Goal: Task Accomplishment & Management: Manage account settings

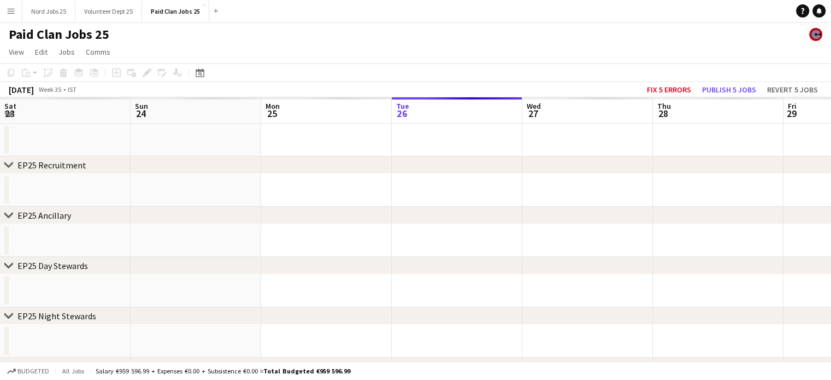
scroll to position [0, 261]
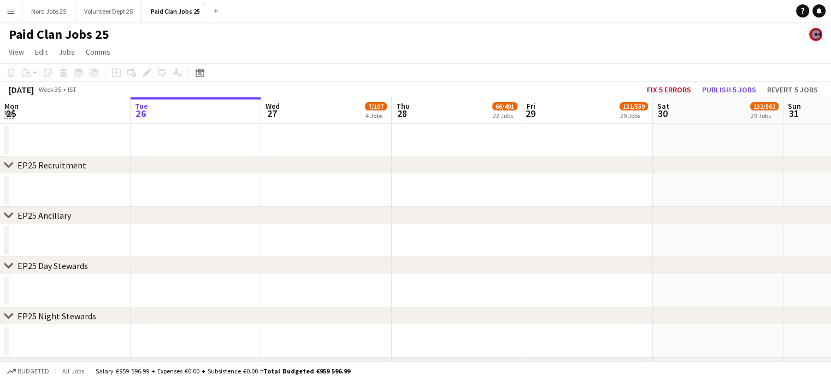
click at [8, 115] on app-icon "Expand/collapse" at bounding box center [8, 113] width 9 height 10
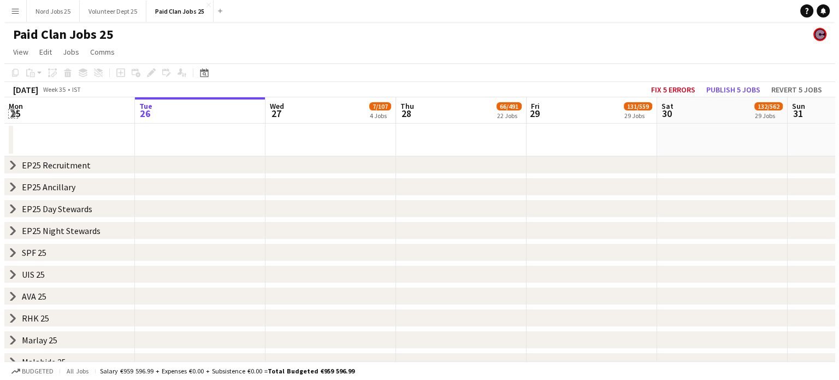
scroll to position [0, 0]
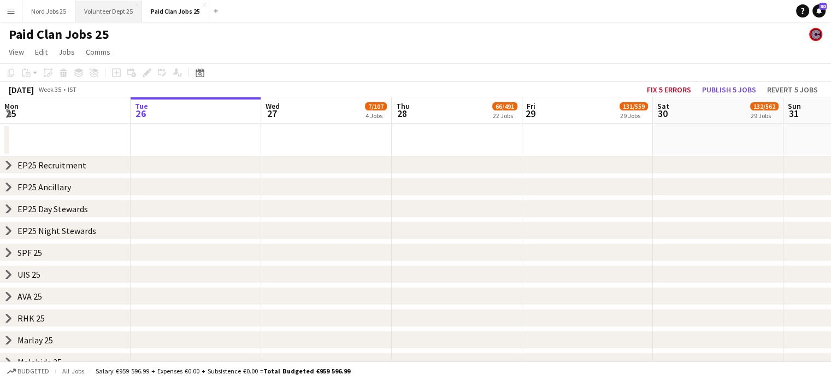
click at [122, 14] on button "Volunteer Dept 25 Close" at bounding box center [108, 11] width 67 height 21
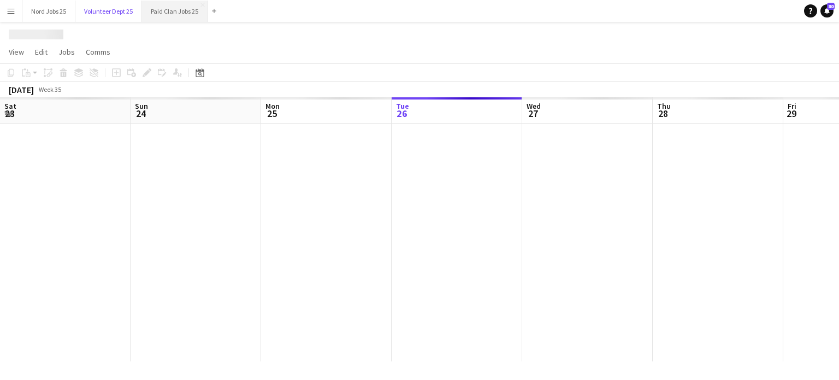
scroll to position [0, 261]
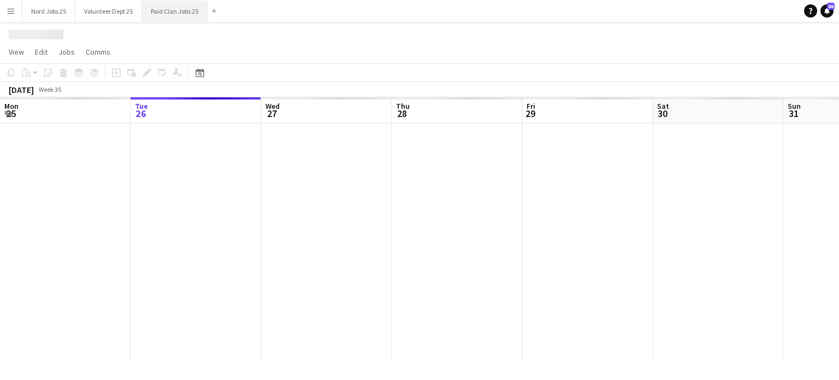
click at [157, 12] on button "Paid Clan Jobs 25 Close" at bounding box center [175, 11] width 66 height 21
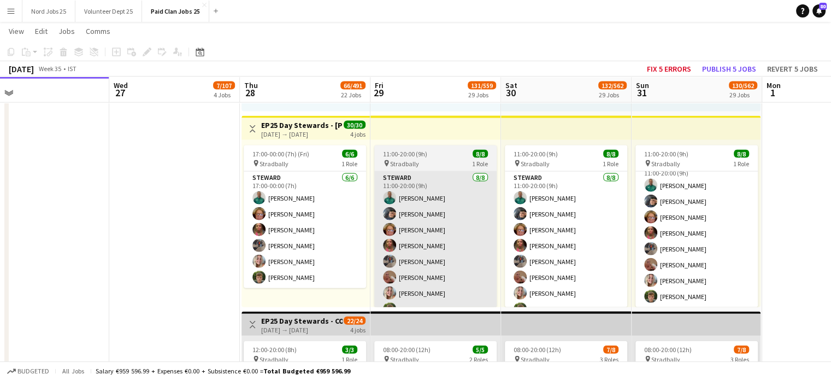
click at [454, 209] on app-card-role "Steward 8/8 11:00-20:00 (9h) Brendan Douanla Frank Kennedy Nuala Hyland Christi…" at bounding box center [435, 245] width 122 height 148
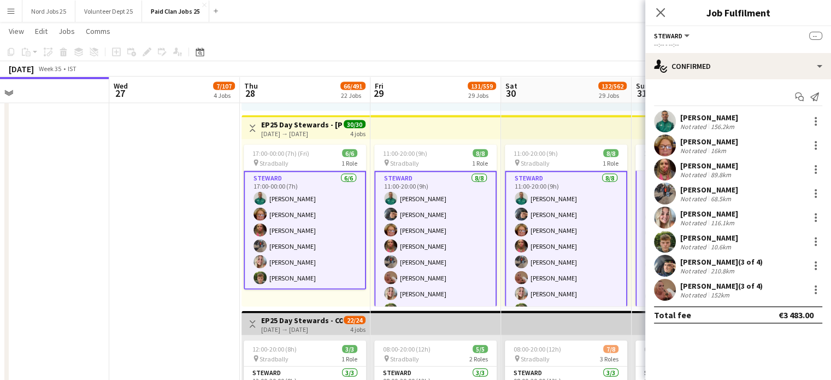
scroll to position [0, 495]
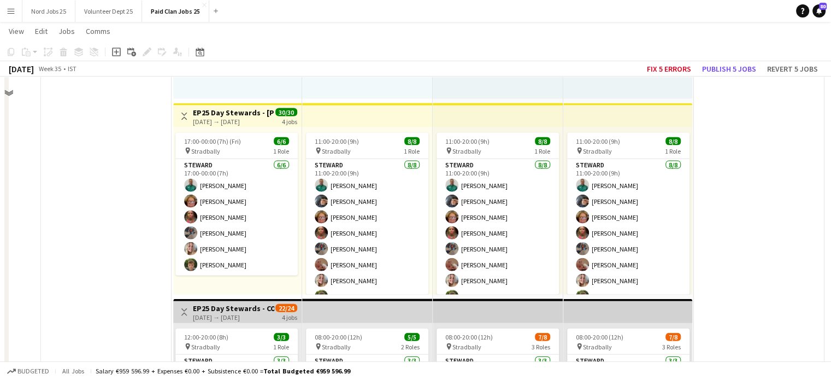
scroll to position [6572, 0]
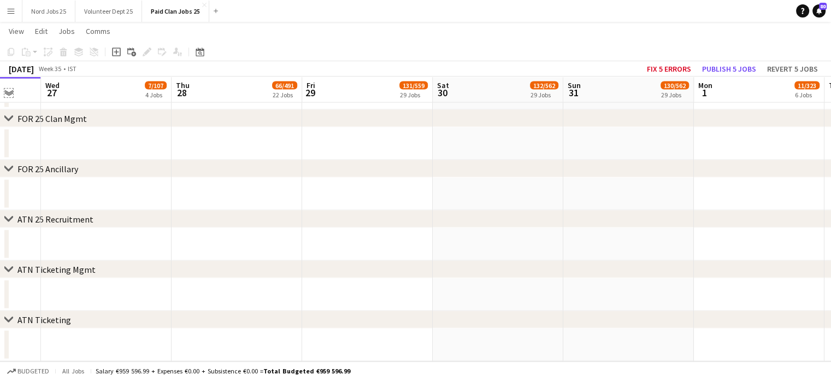
click at [11, 94] on app-icon "Expand/collapse" at bounding box center [8, 92] width 9 height 10
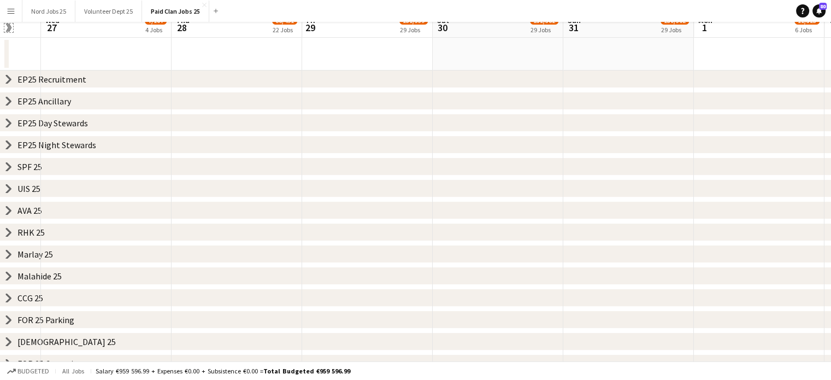
scroll to position [6, 0]
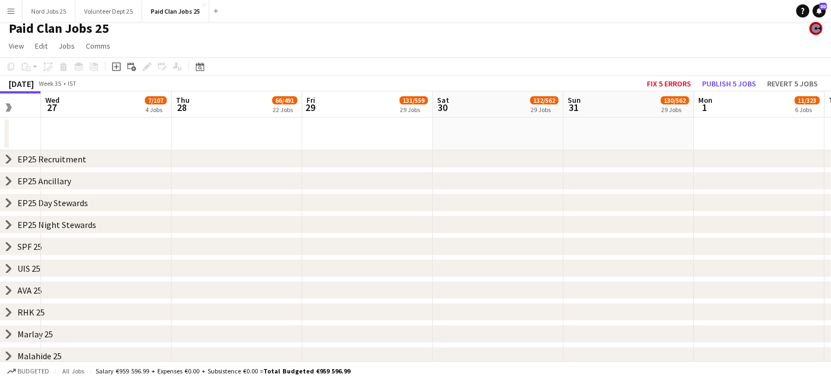
click at [8, 203] on icon "chevron-right" at bounding box center [8, 202] width 9 height 9
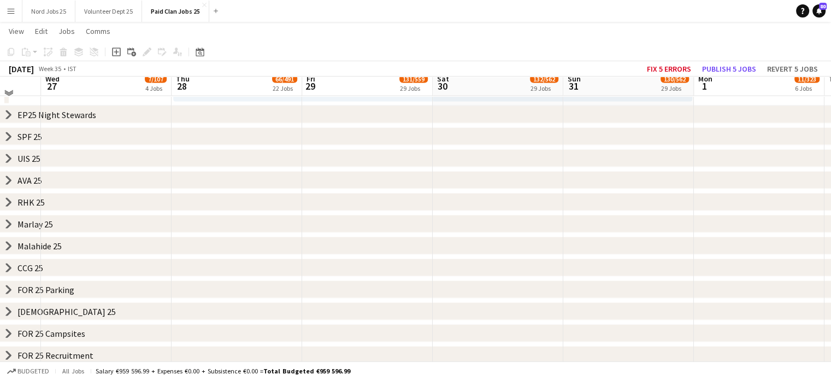
scroll to position [2266, 0]
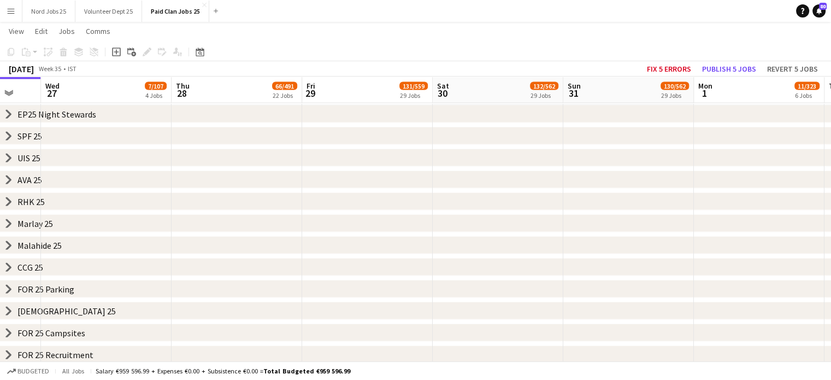
click at [7, 113] on icon "chevron-right" at bounding box center [8, 114] width 9 height 9
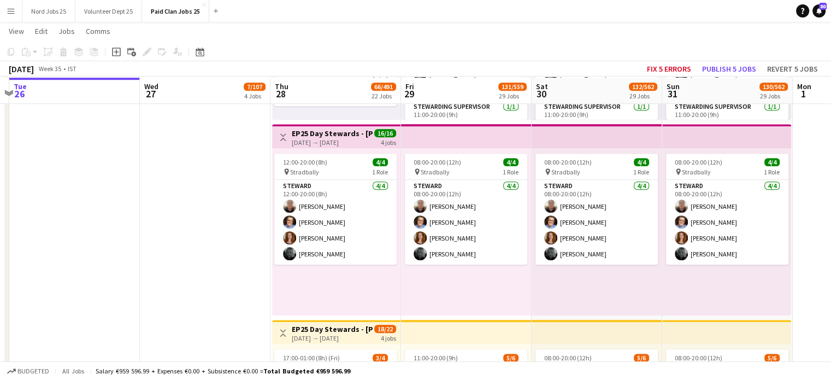
scroll to position [684, 0]
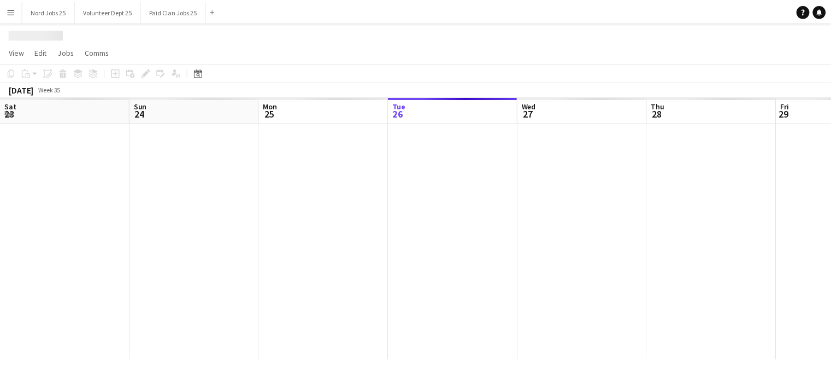
scroll to position [0, 261]
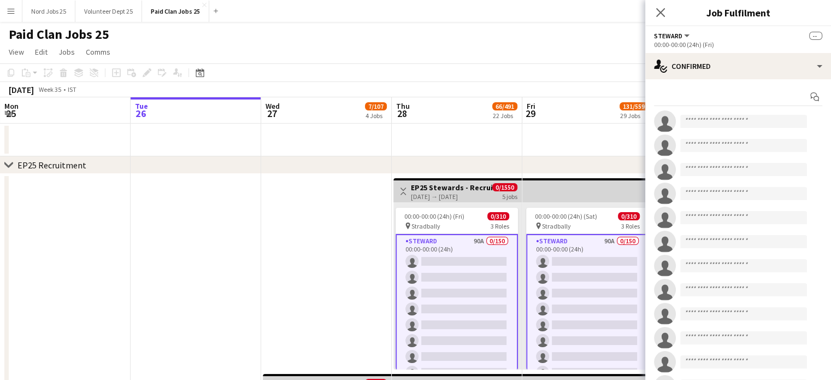
scroll to position [0, 327]
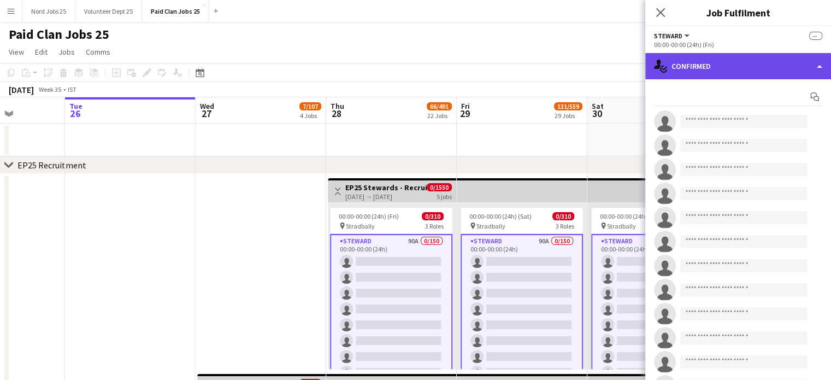
click at [709, 57] on div "single-neutral-actions-check-2 Confirmed" at bounding box center [738, 66] width 186 height 26
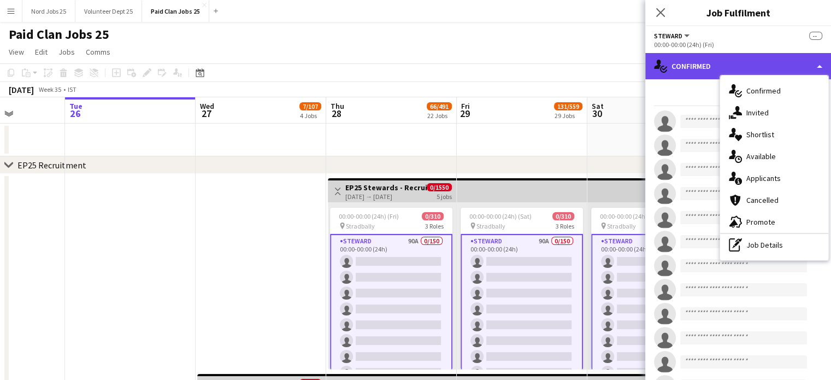
scroll to position [0, 0]
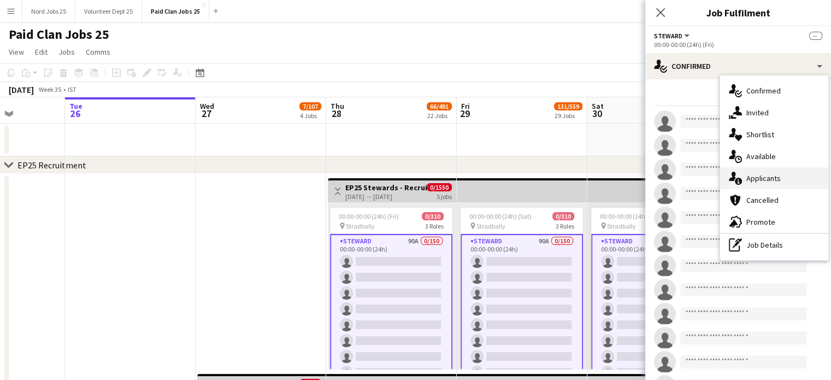
click at [761, 177] on div "single-neutral-actions-information Applicants" at bounding box center [774, 178] width 108 height 22
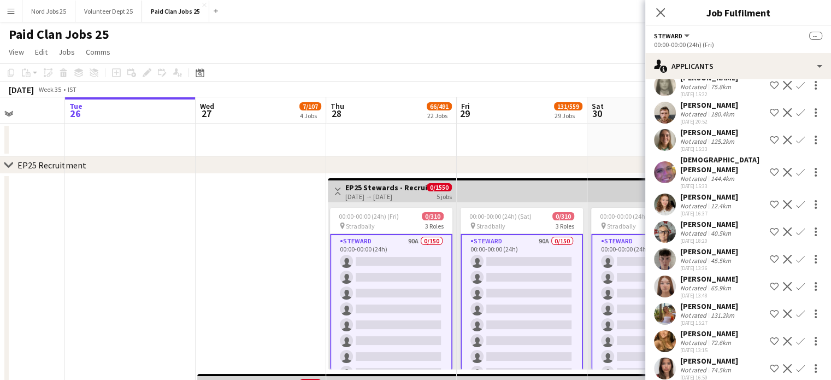
scroll to position [626, 0]
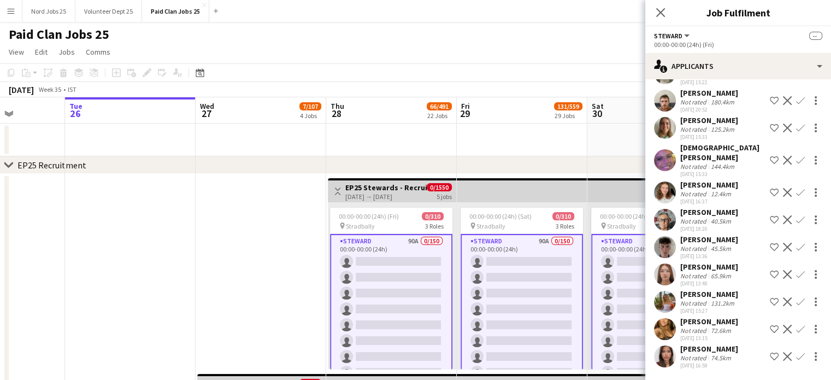
click at [670, 323] on app-user-avatar at bounding box center [665, 329] width 22 height 22
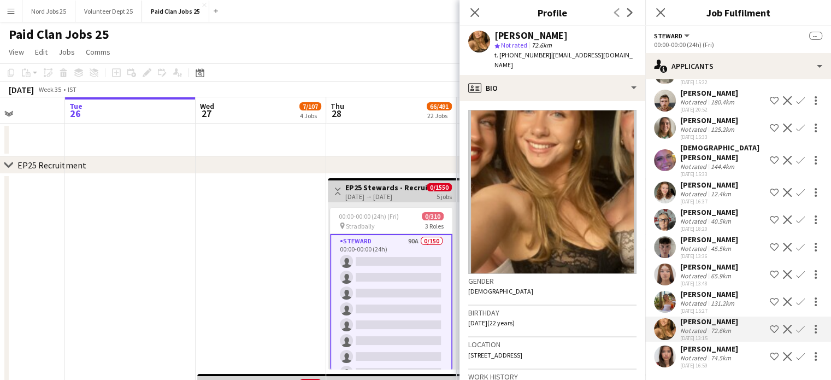
click at [664, 349] on app-user-avatar at bounding box center [665, 356] width 22 height 22
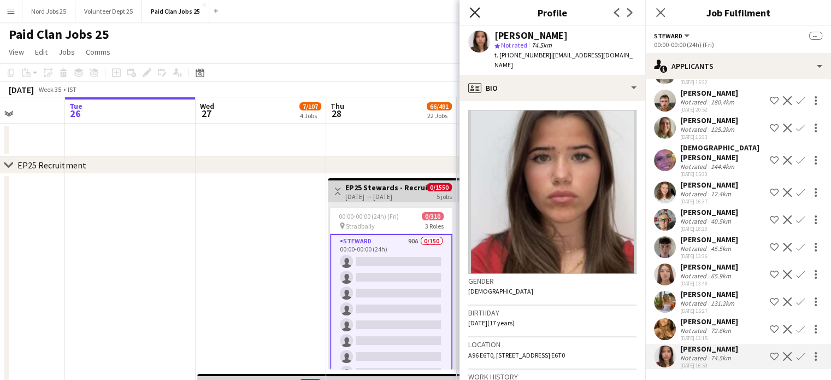
click at [474, 15] on icon "Close pop-in" at bounding box center [474, 12] width 10 height 10
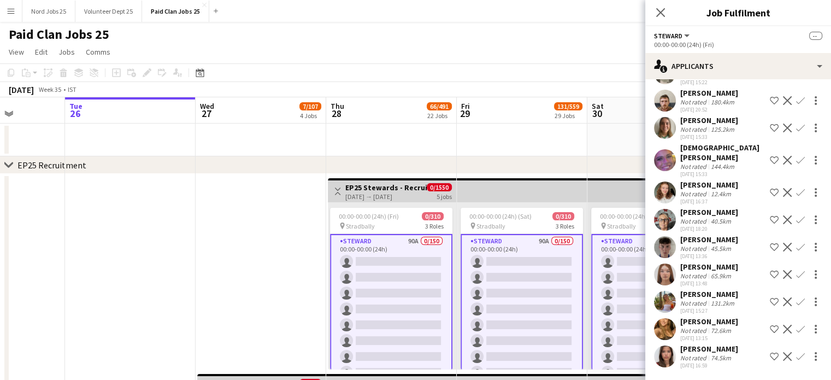
click at [243, 217] on app-date-cell "Toggle View EP25 Ticketing - Recruitment Panel 27-08-2025 → 31-08-2025 0/500 5 …" at bounding box center [261, 371] width 131 height 395
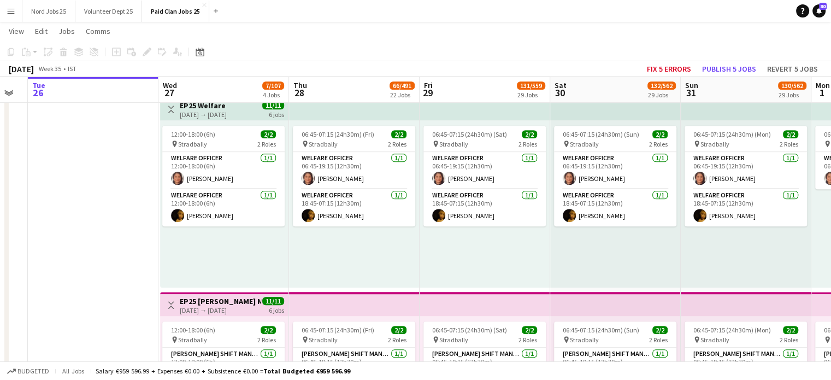
scroll to position [1872, 0]
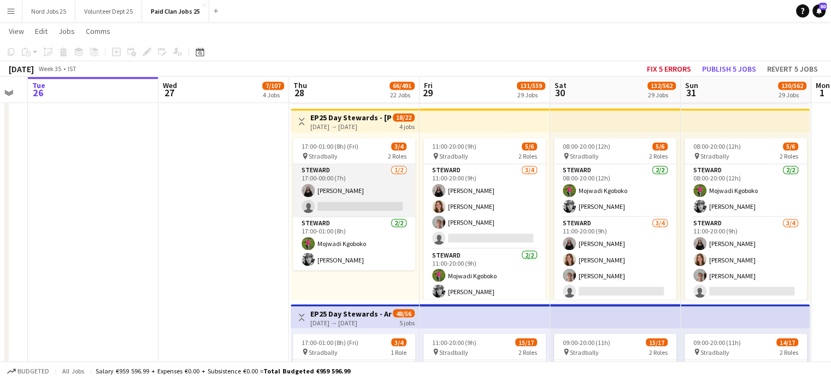
click at [362, 198] on app-card-role "Steward 1/2 17:00-00:00 (7h) Megan Murray single-neutral-actions" at bounding box center [354, 190] width 122 height 53
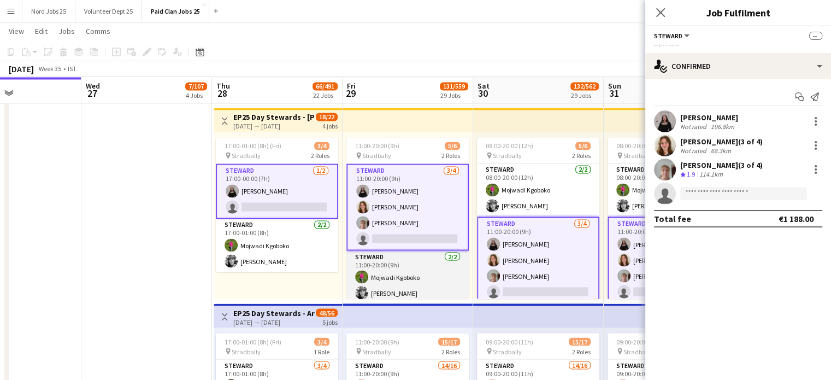
scroll to position [3, 0]
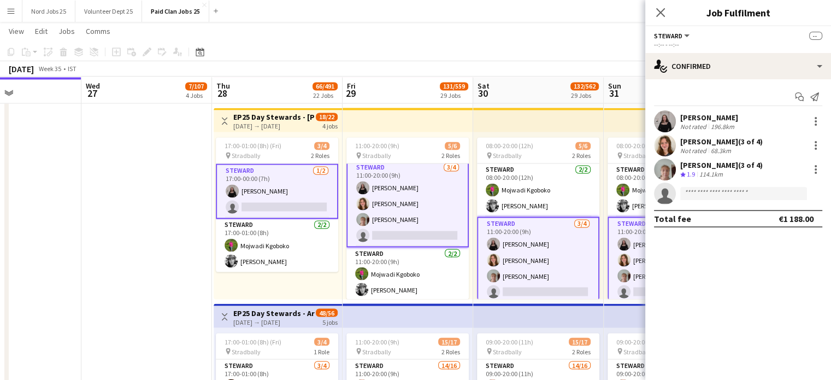
click at [287, 123] on div "[DATE] → [DATE]" at bounding box center [273, 126] width 81 height 8
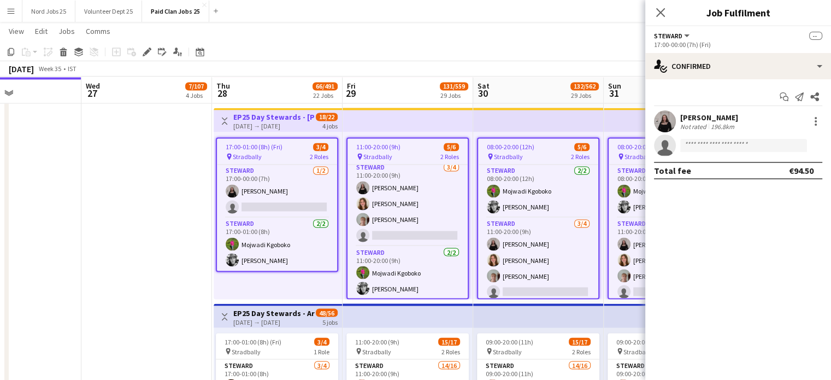
scroll to position [2, 0]
click at [146, 53] on icon at bounding box center [147, 52] width 6 height 6
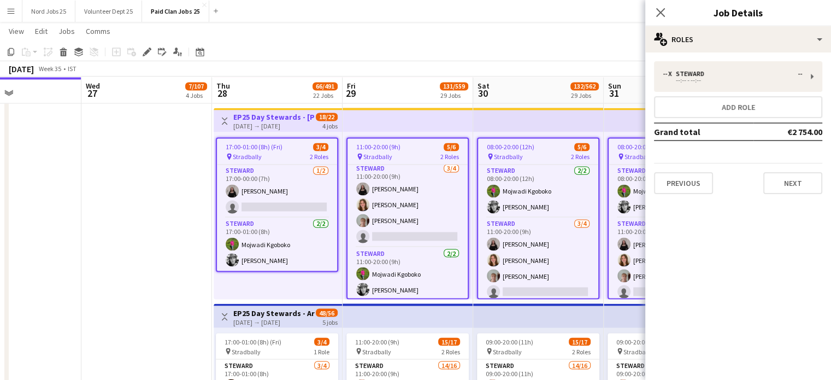
click at [286, 133] on div "17:00-01:00 (8h) (Fri) 3/4 pin Stradbally 2 Roles Steward 1/2 17:00-00:00 (7h) …" at bounding box center [278, 215] width 128 height 167
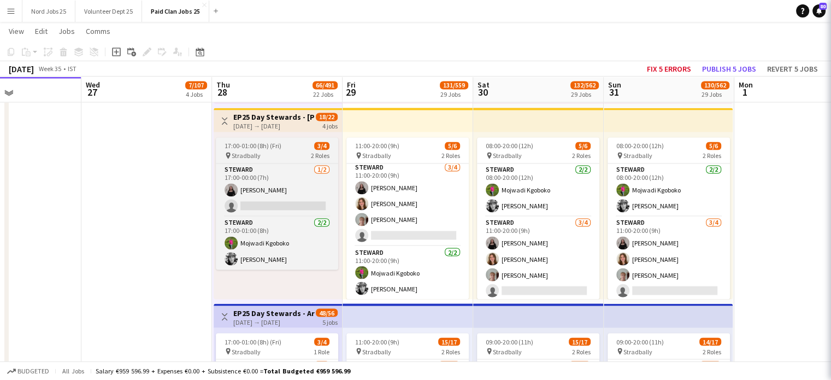
click at [271, 162] on app-job-card "17:00-01:00 (8h) (Fri) 3/4 pin Stradbally 2 Roles Steward 1/2 17:00-00:00 (7h) …" at bounding box center [277, 203] width 122 height 132
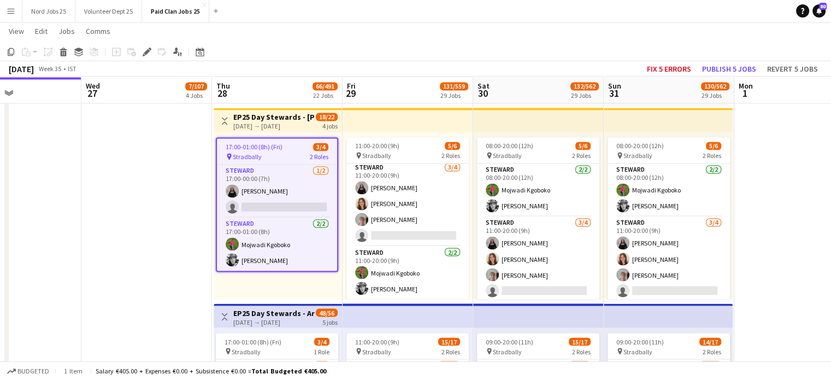
click at [282, 157] on div "pin Stradbally 2 Roles" at bounding box center [277, 156] width 120 height 9
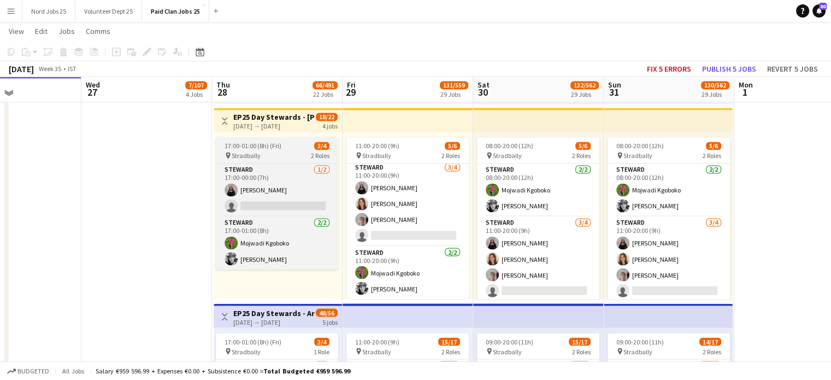
scroll to position [1872, 0]
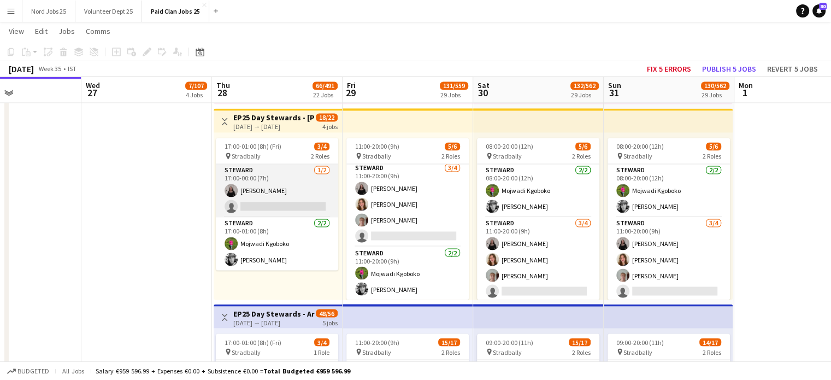
click at [281, 184] on app-card-role "Steward 1/2 17:00-00:00 (7h) Megan Murray single-neutral-actions" at bounding box center [277, 190] width 122 height 53
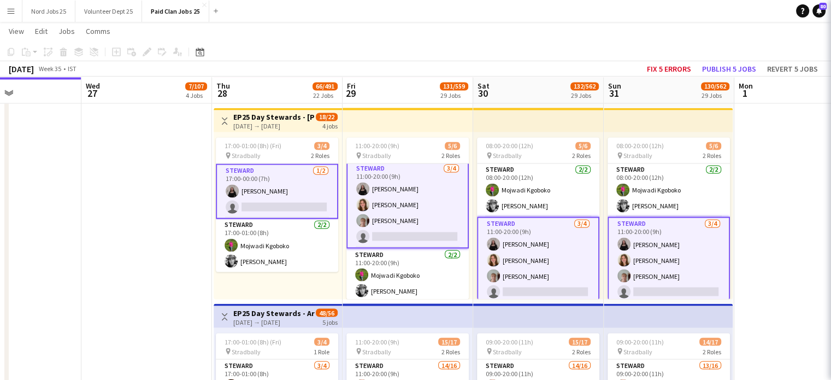
scroll to position [3, 0]
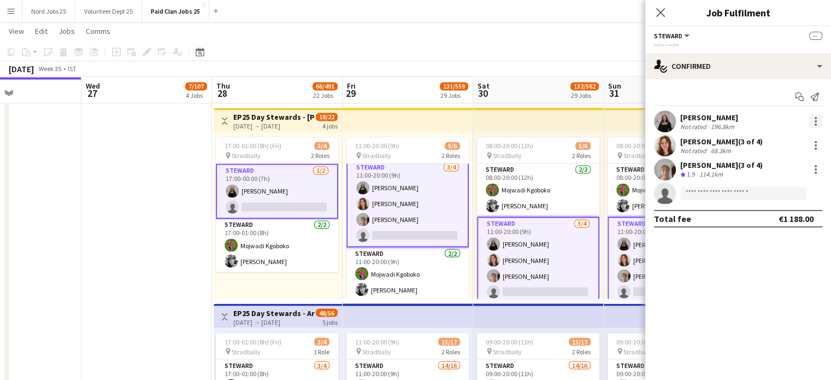
click at [815, 120] on div at bounding box center [815, 121] width 2 height 2
click at [775, 228] on button "Remove" at bounding box center [779, 220] width 85 height 26
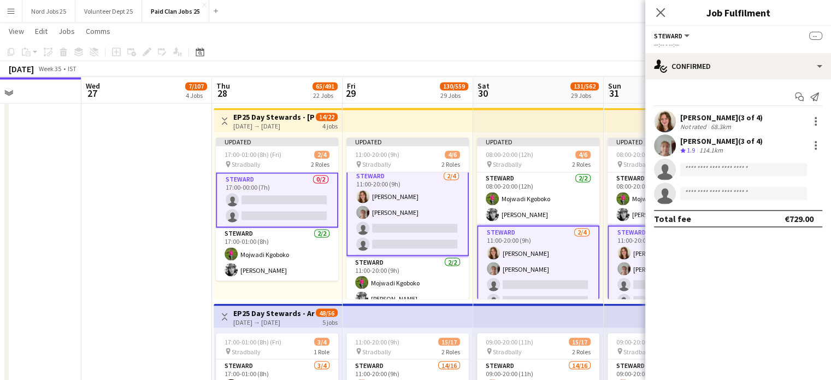
click at [365, 121] on app-top-bar at bounding box center [407, 120] width 131 height 24
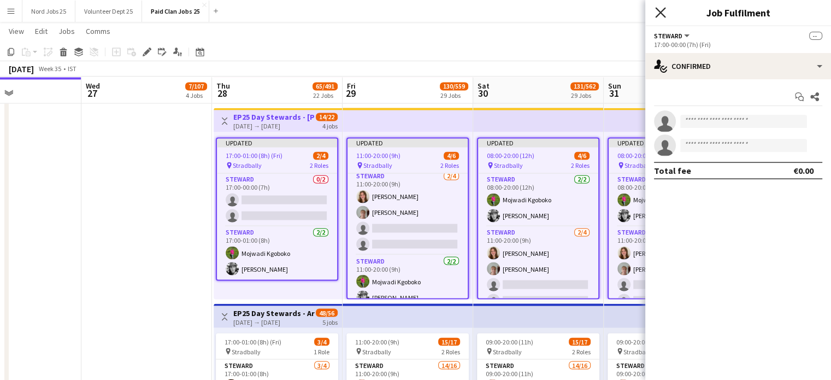
scroll to position [2, 0]
click at [660, 8] on icon "Close pop-in" at bounding box center [660, 12] width 10 height 10
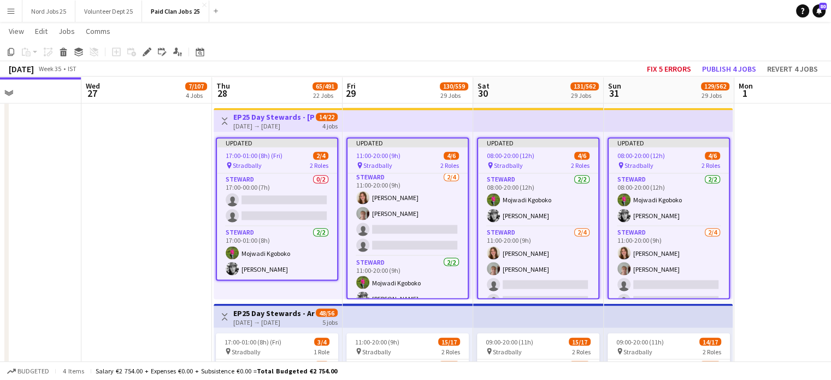
click at [294, 148] on app-job-card "Updated 17:00-01:00 (8h) (Fri) 2/4 pin Stradbally 2 Roles Steward 0/2 17:00-00:…" at bounding box center [277, 208] width 122 height 143
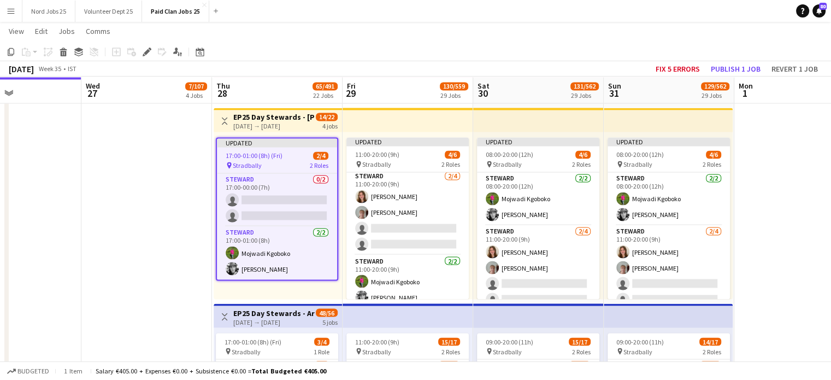
click at [146, 52] on icon at bounding box center [147, 52] width 6 height 6
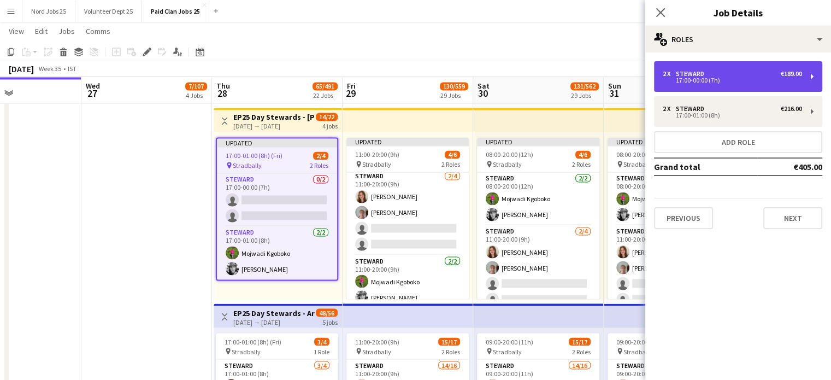
click at [713, 84] on div "2 x Steward €189.00 17:00-00:00 (7h)" at bounding box center [738, 76] width 168 height 31
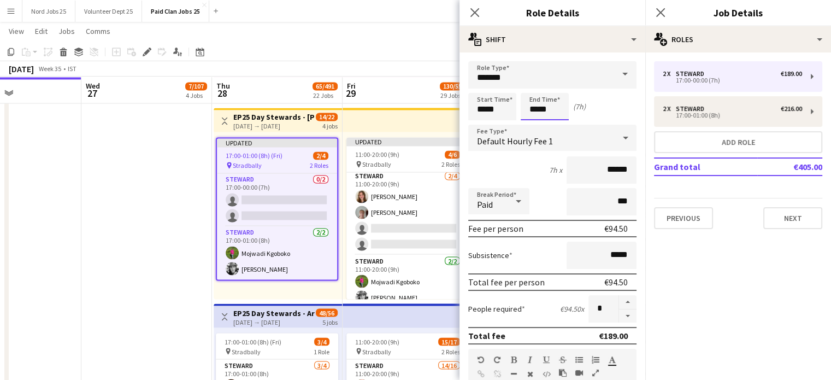
click at [537, 108] on input "*****" at bounding box center [544, 106] width 48 height 27
type input "*****"
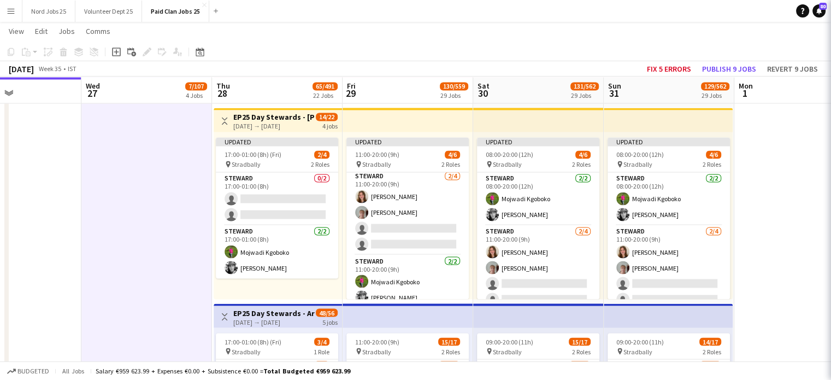
click at [362, 126] on app-top-bar at bounding box center [407, 120] width 131 height 24
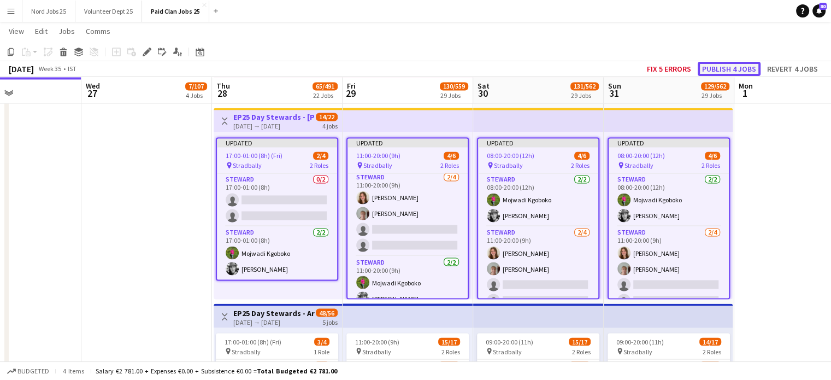
click at [750, 68] on button "Publish 4 jobs" at bounding box center [728, 69] width 63 height 14
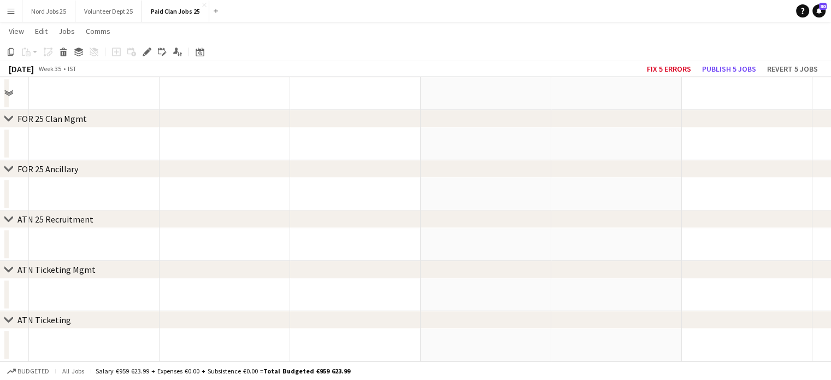
scroll to position [849, 0]
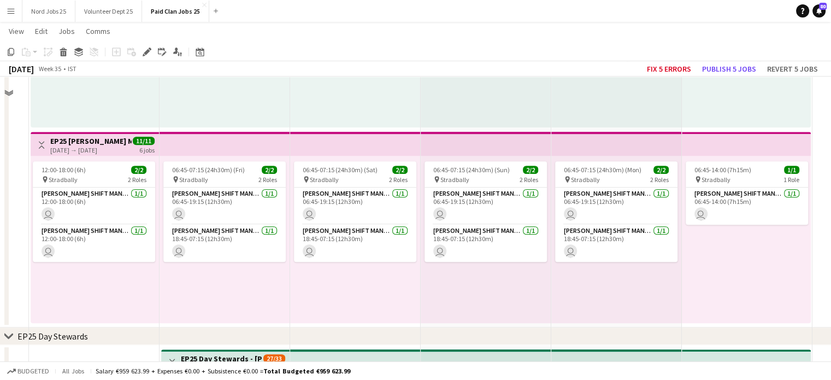
drag, startPoint x: 385, startPoint y: 142, endPoint x: 390, endPoint y: 136, distance: 7.8
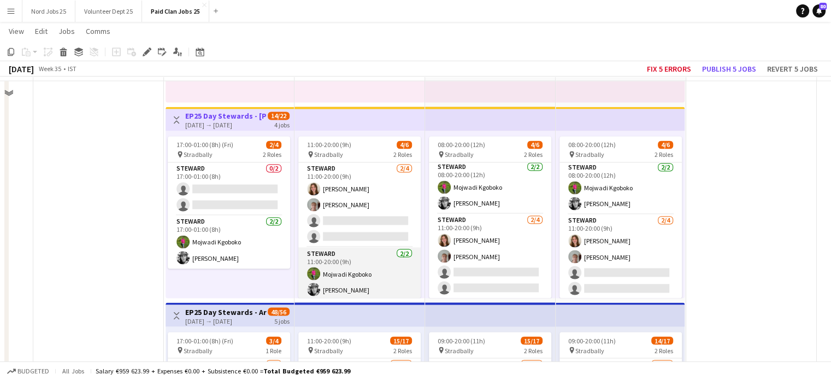
scroll to position [1852, 0]
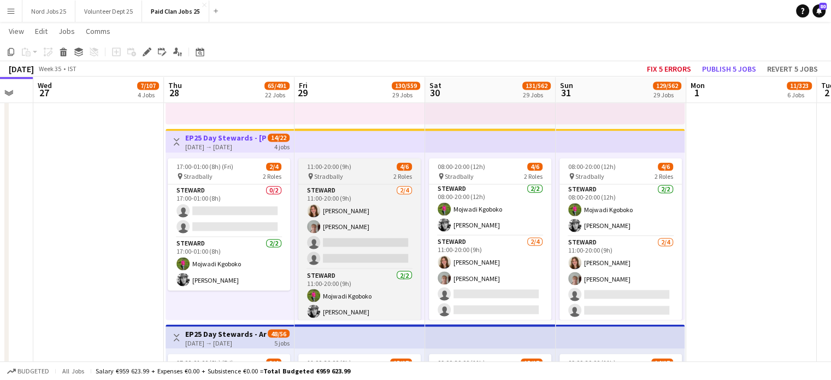
click at [365, 176] on div "pin Stradbally 2 Roles" at bounding box center [359, 175] width 122 height 9
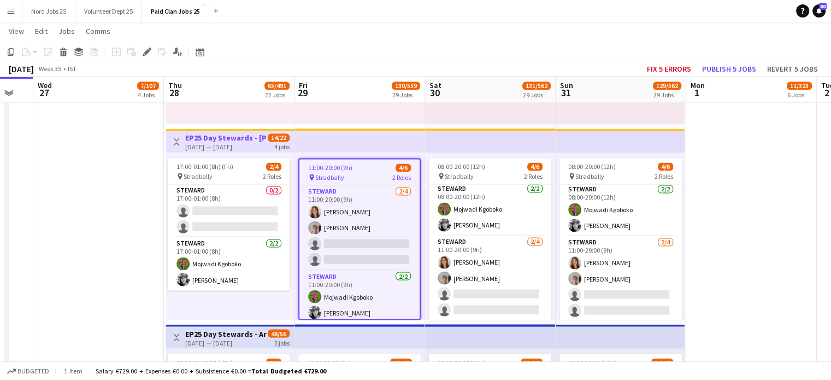
click at [418, 146] on app-top-bar at bounding box center [359, 140] width 131 height 24
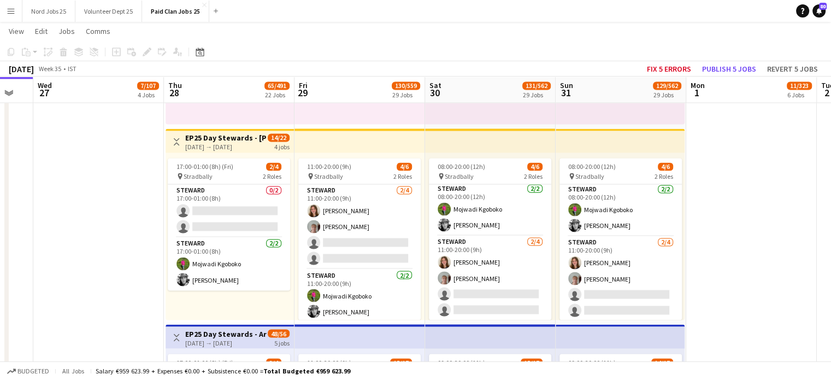
click at [413, 141] on app-top-bar at bounding box center [359, 140] width 131 height 24
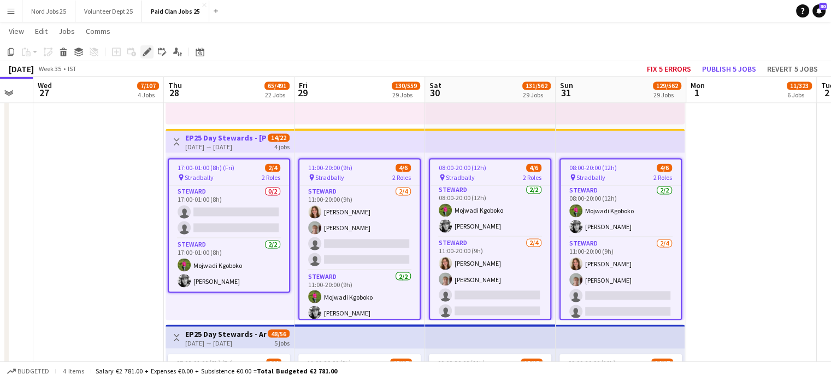
click at [148, 50] on icon at bounding box center [147, 52] width 6 height 6
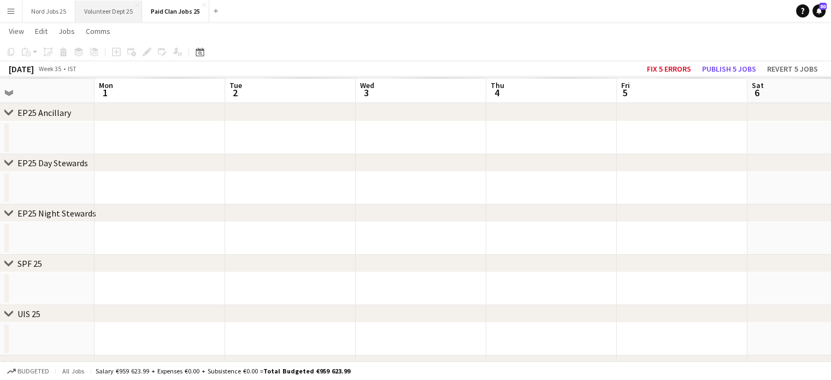
scroll to position [0, 429]
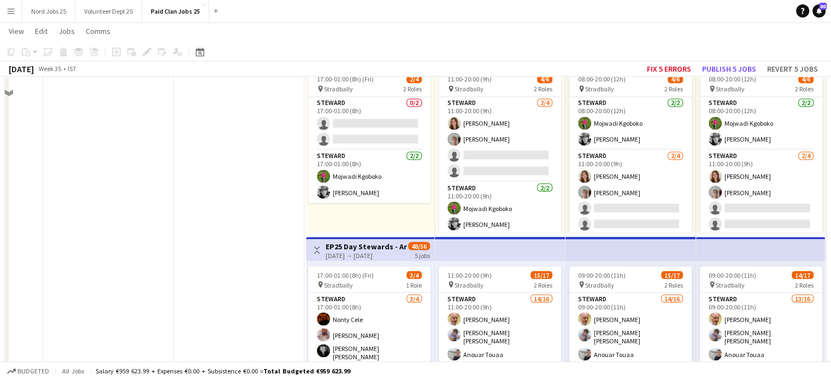
scroll to position [0, 348]
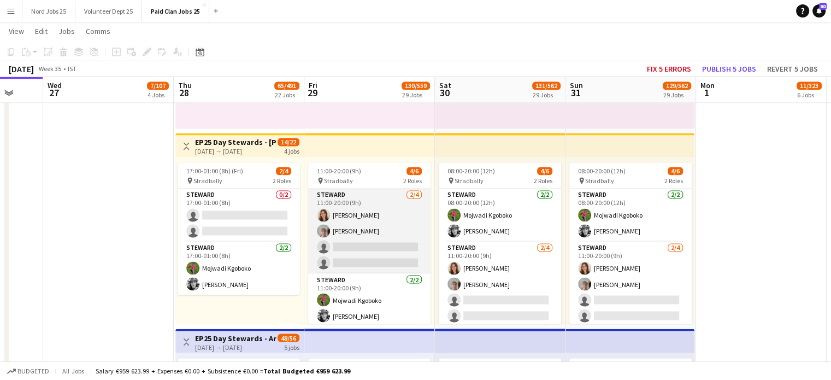
click at [364, 204] on app-card-role "Steward 2/4 11:00-20:00 (9h) Sophie O'Rourke Catriona Connolly single-neutral-a…" at bounding box center [369, 230] width 122 height 85
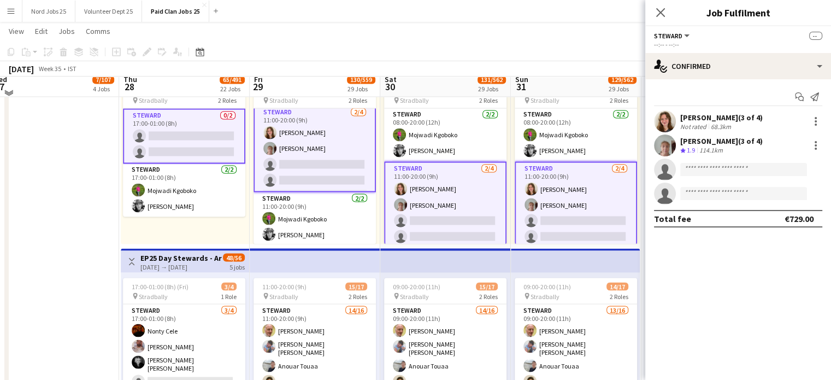
scroll to position [1918, 0]
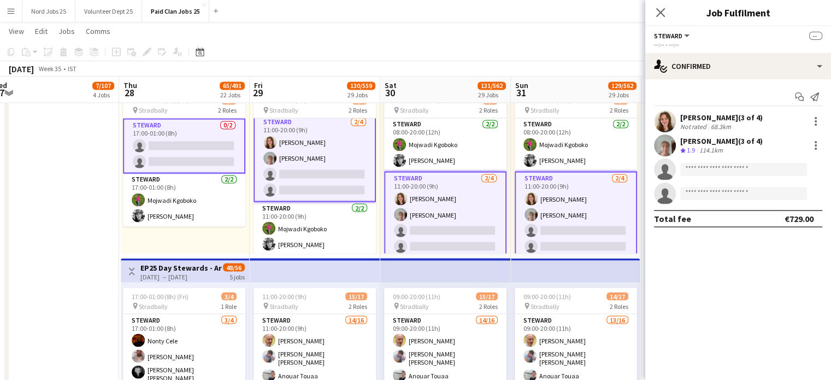
click at [6, 15] on button "Menu" at bounding box center [11, 11] width 22 height 22
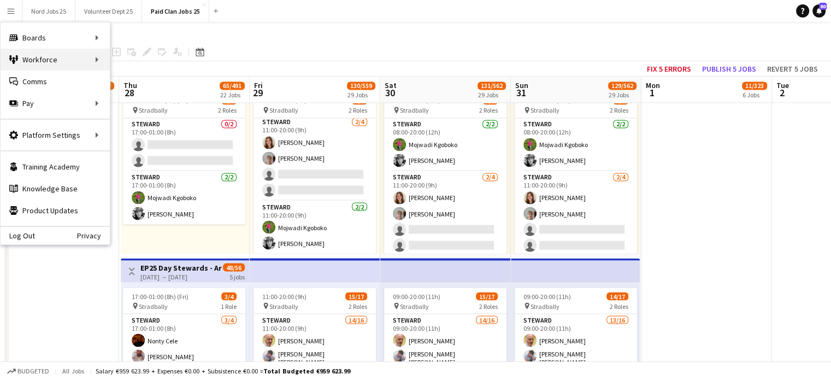
scroll to position [2, 0]
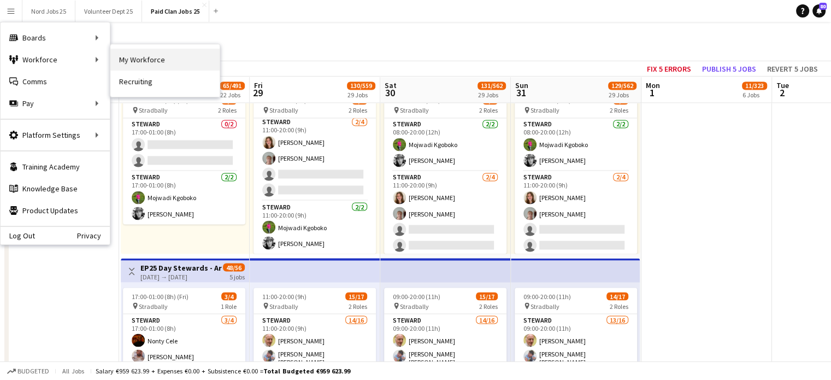
click at [148, 55] on link "My Workforce" at bounding box center [164, 60] width 109 height 22
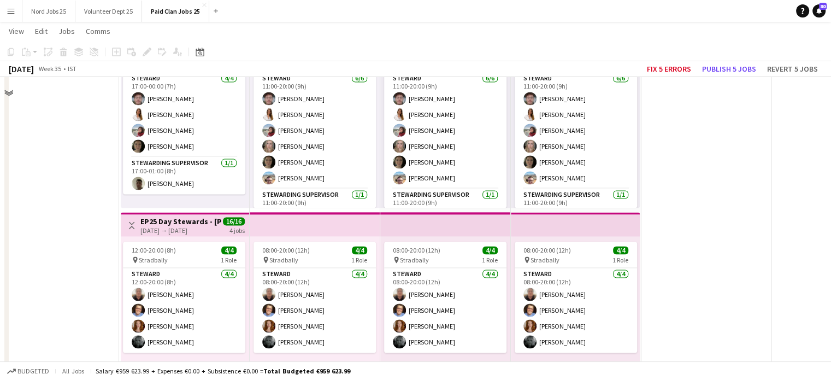
scroll to position [1121, 0]
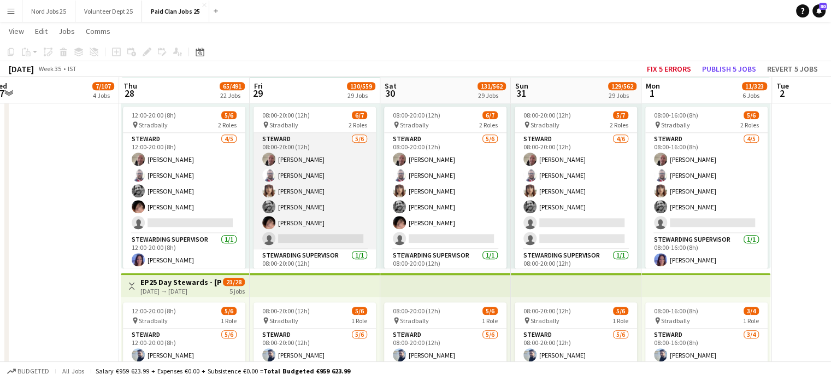
click at [286, 183] on app-card-role "Steward 5/6 08:00-20:00 (12h) Michael Morrisséy Shane Martin Sarah Harris Shea …" at bounding box center [314, 191] width 122 height 116
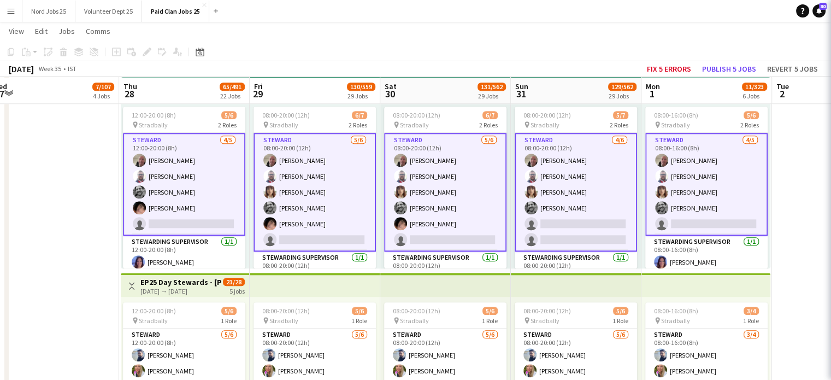
scroll to position [1122, 0]
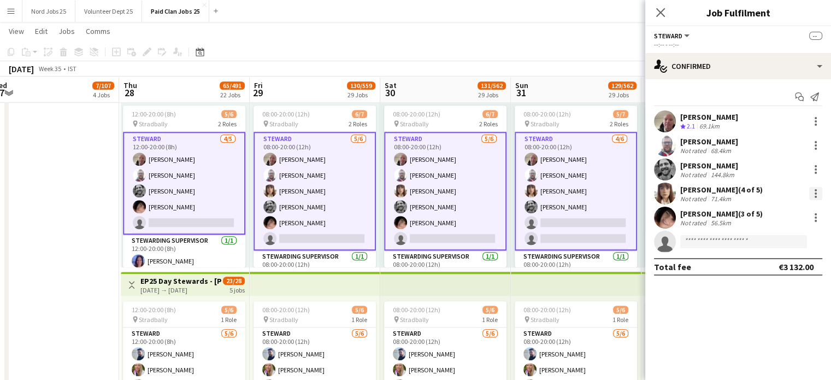
click at [816, 193] on div at bounding box center [815, 193] width 13 height 13
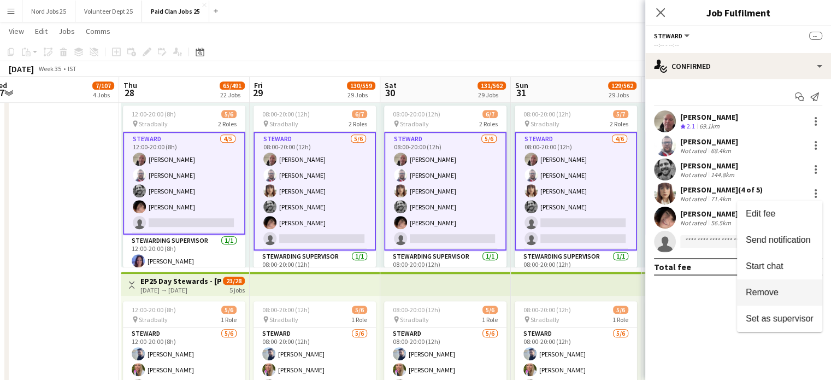
click at [769, 288] on span "Remove" at bounding box center [761, 291] width 33 height 9
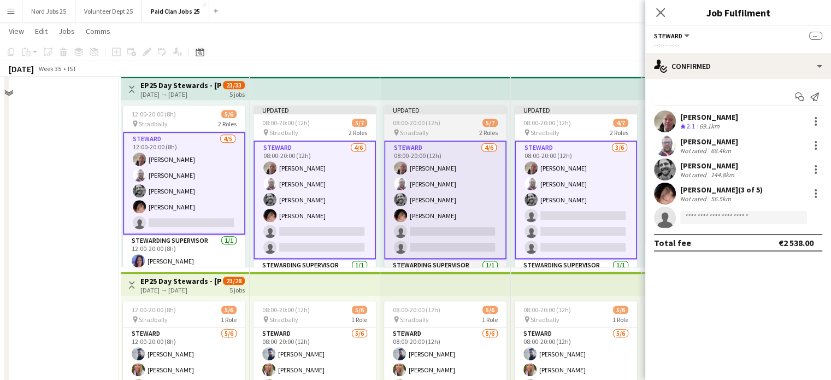
scroll to position [1081, 0]
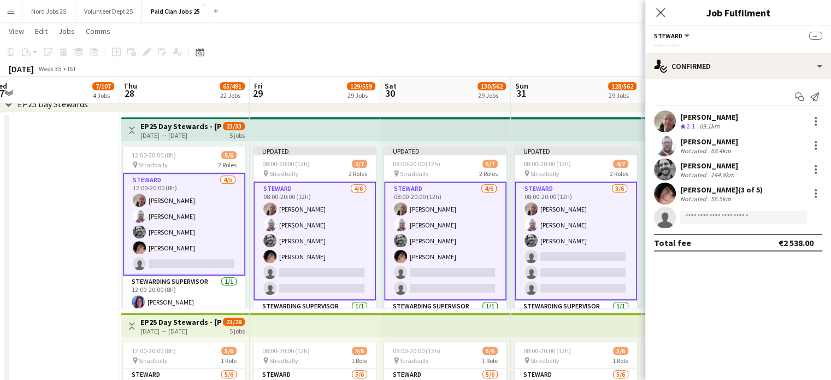
click at [395, 128] on app-top-bar at bounding box center [445, 129] width 131 height 24
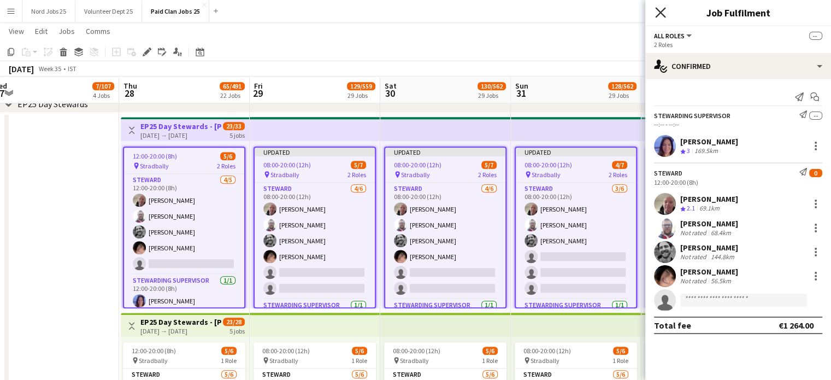
click at [657, 17] on icon "Close pop-in" at bounding box center [660, 12] width 10 height 10
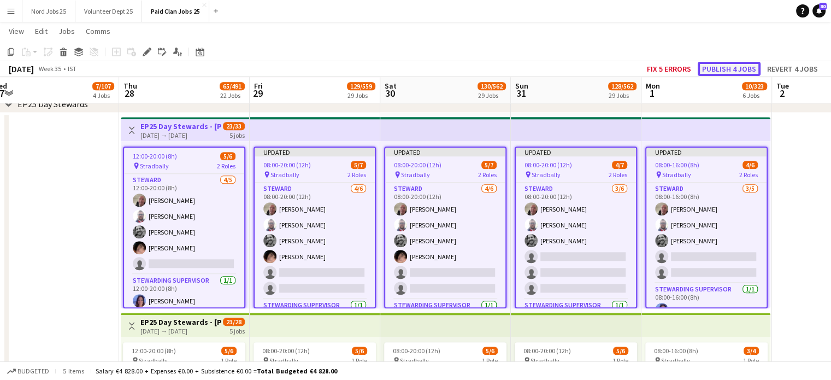
click at [708, 72] on button "Publish 4 jobs" at bounding box center [728, 69] width 63 height 14
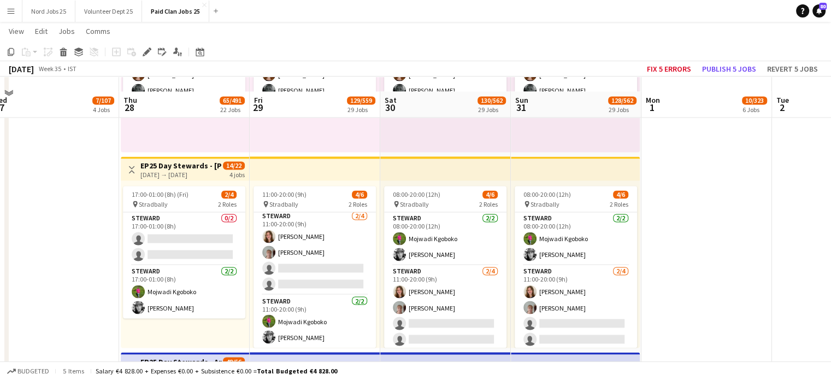
scroll to position [1839, 0]
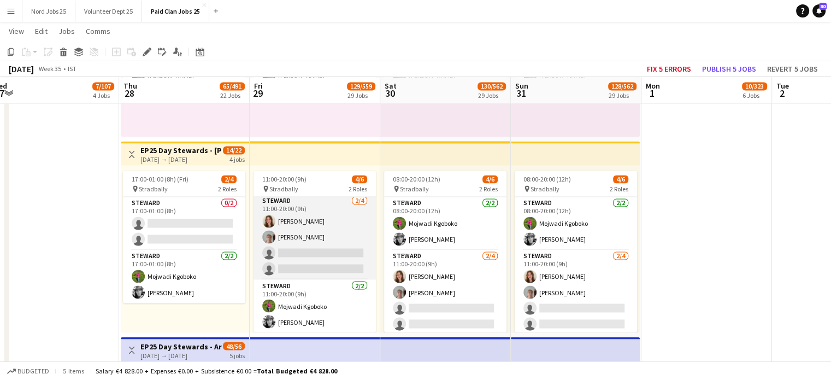
click at [296, 234] on app-card-role "Steward 2/4 11:00-20:00 (9h) Sophie O'Rourke Catriona Connolly single-neutral-a…" at bounding box center [314, 236] width 122 height 85
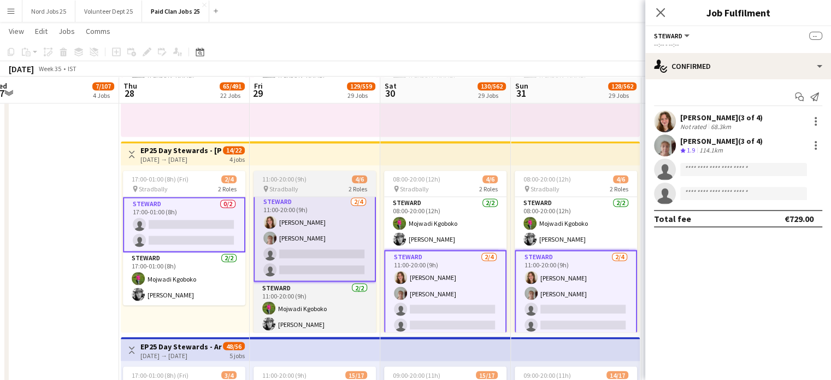
scroll to position [2, 0]
click at [326, 188] on div "pin Stradbally 2 Roles" at bounding box center [314, 188] width 122 height 9
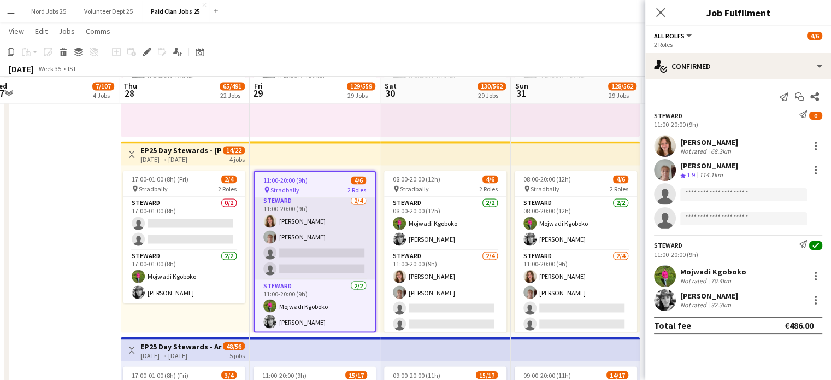
scroll to position [0, 0]
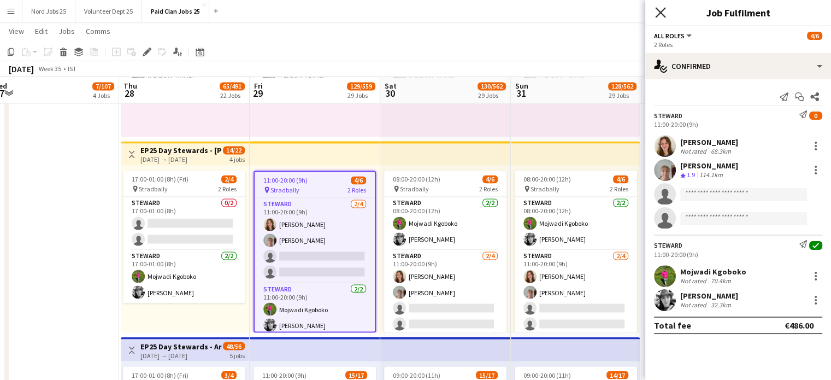
click at [662, 16] on icon "Close pop-in" at bounding box center [660, 12] width 10 height 10
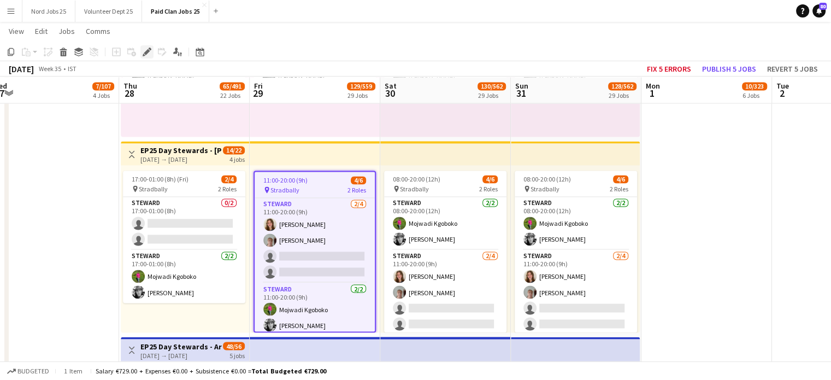
click at [148, 57] on div "Edit" at bounding box center [146, 51] width 13 height 13
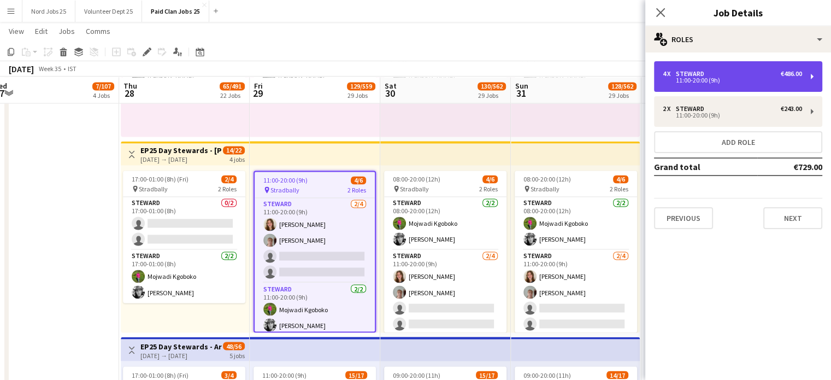
click at [712, 80] on div "11:00-20:00 (9h)" at bounding box center [731, 80] width 139 height 5
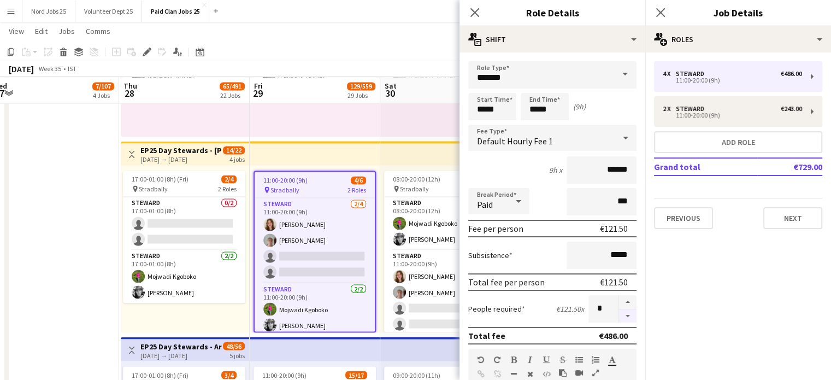
click at [622, 318] on button "button" at bounding box center [627, 316] width 17 height 14
type input "*"
drag, startPoint x: 485, startPoint y: 113, endPoint x: 426, endPoint y: 107, distance: 59.3
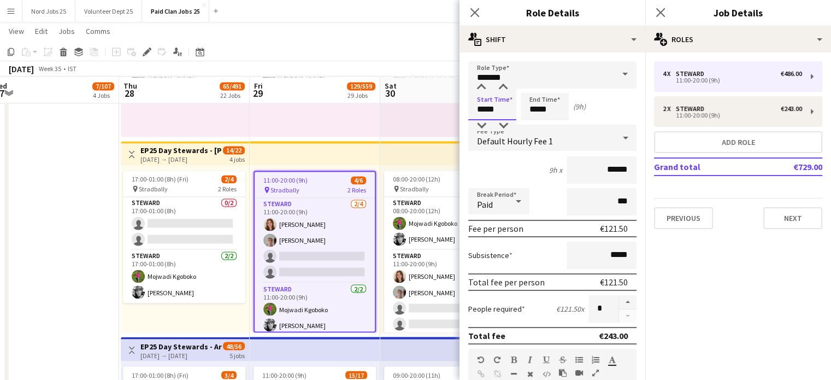
type input "*****"
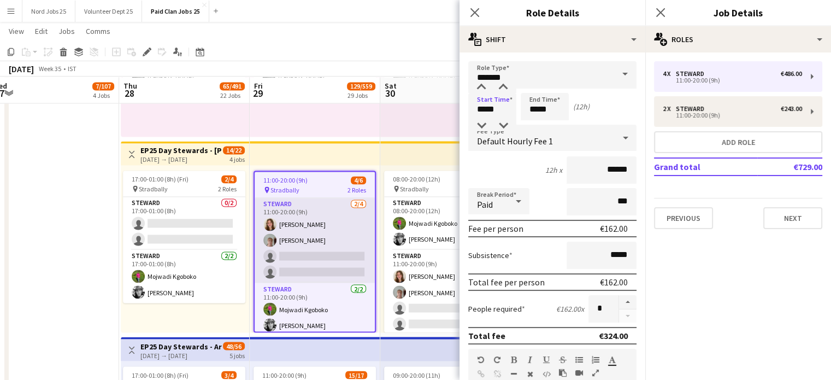
click at [317, 264] on app-card-role "Steward 2/4 11:00-20:00 (9h) Sophie O'Rourke Catriona Connolly single-neutral-a…" at bounding box center [314, 240] width 120 height 85
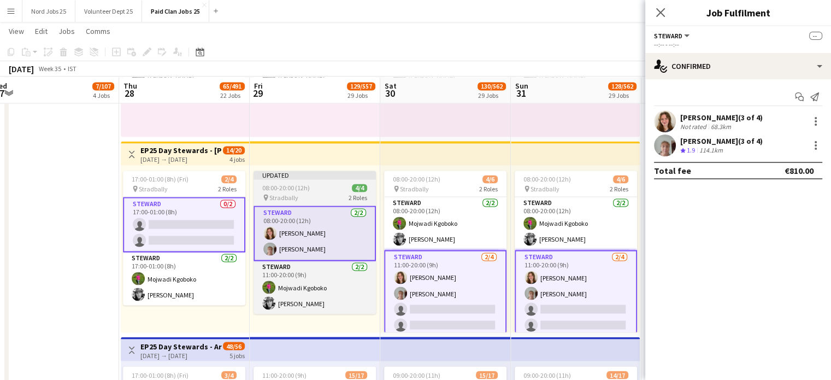
click at [316, 181] on app-job-card "Updated 08:00-20:00 (12h) 4/4 pin Stradbally 2 Roles Steward 2/2 08:00-20:00 (1…" at bounding box center [314, 241] width 122 height 143
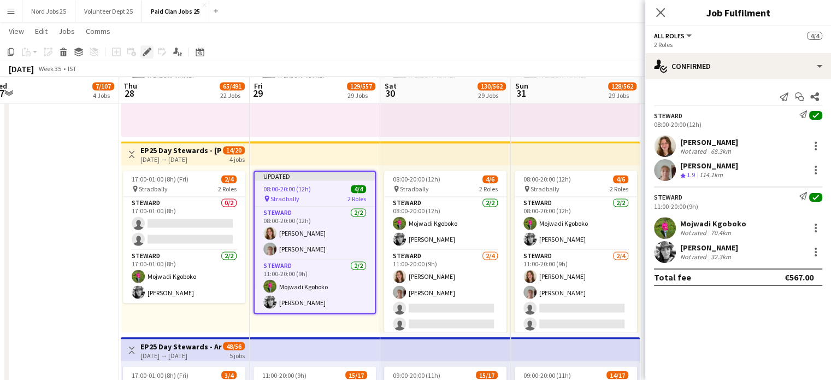
click at [149, 54] on icon "Edit" at bounding box center [147, 52] width 9 height 9
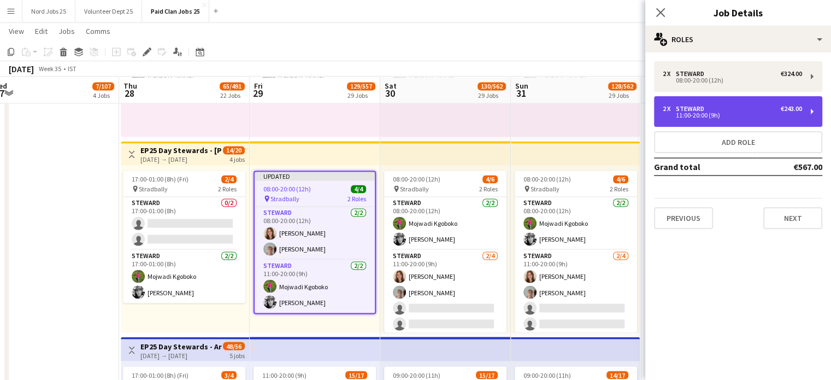
click at [692, 114] on div "11:00-20:00 (9h)" at bounding box center [731, 114] width 139 height 5
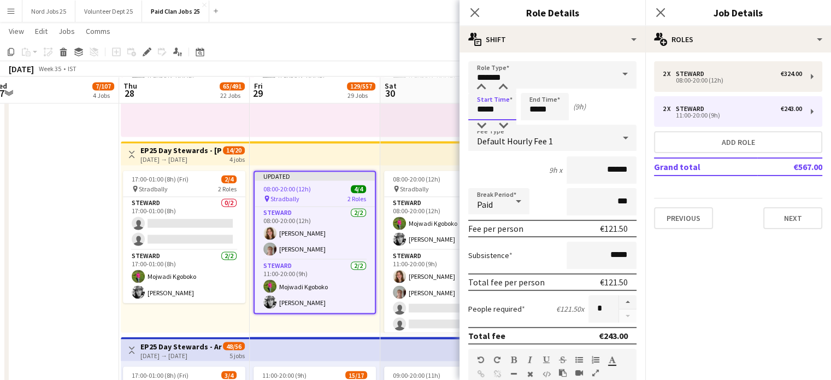
drag, startPoint x: 483, startPoint y: 107, endPoint x: 439, endPoint y: 114, distance: 45.3
type input "*****"
click at [366, 132] on div "08:00-20:00 (12h) 4/4 pin Stradbally 1 Role Steward 4/4 08:00-20:00 (12h) Nicol…" at bounding box center [315, 52] width 131 height 167
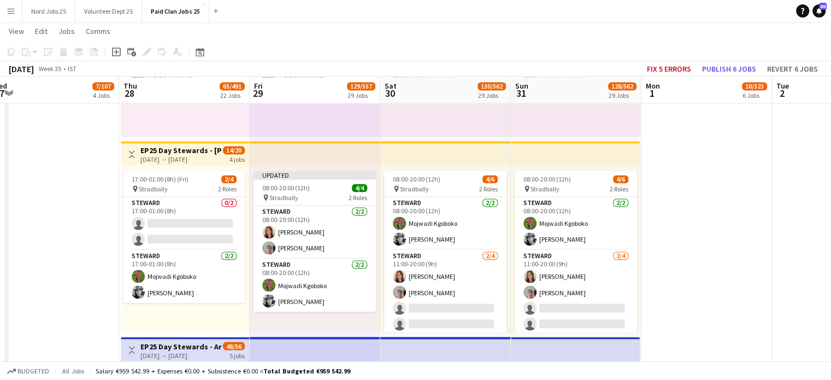
click at [349, 146] on app-top-bar at bounding box center [315, 153] width 131 height 24
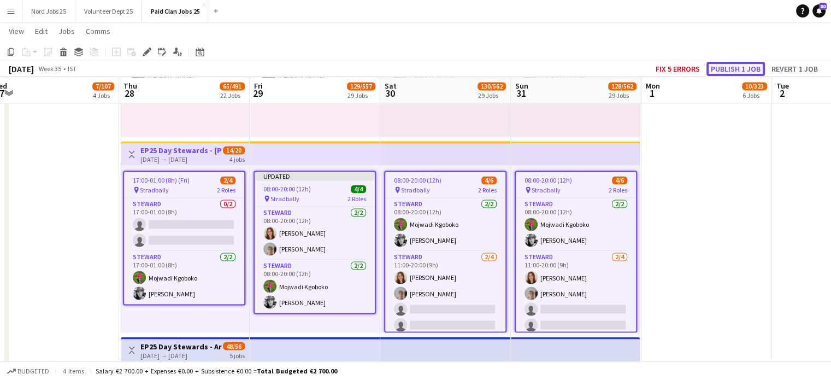
click at [725, 72] on button "Publish 1 job" at bounding box center [735, 69] width 58 height 14
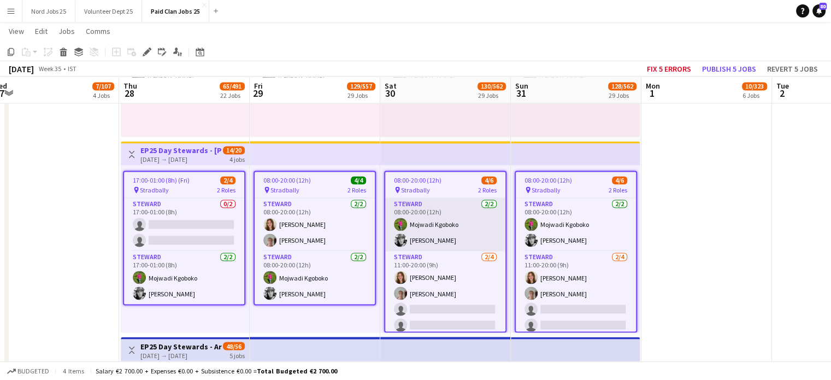
scroll to position [3, 0]
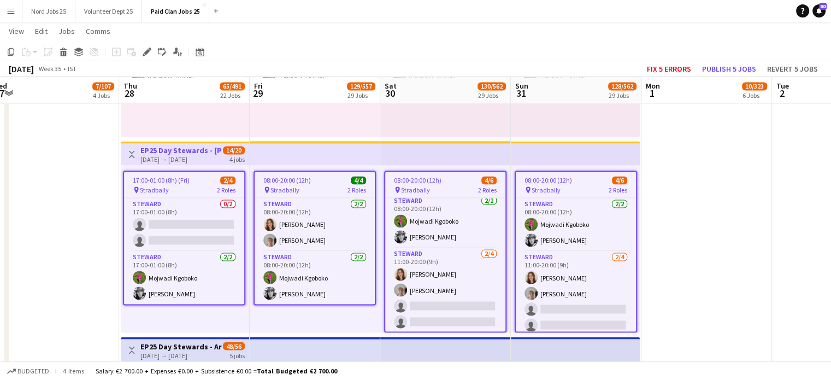
click at [457, 184] on app-job-card "08:00-20:00 (12h) 4/6 pin Stradbally 2 Roles Steward 2/2 08:00-20:00 (12h) Mojw…" at bounding box center [445, 251] width 122 height 162
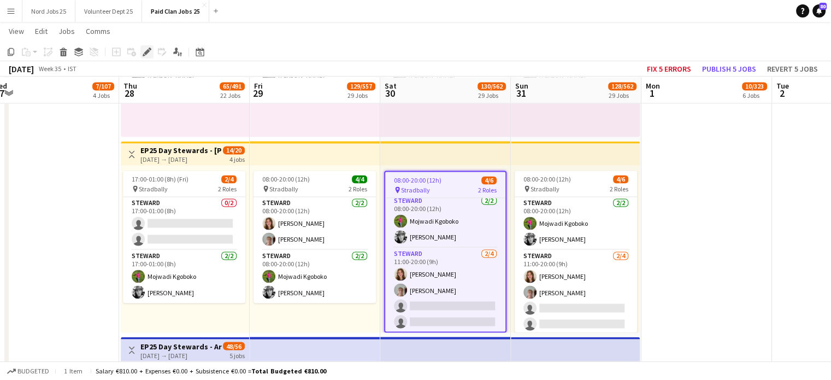
click at [146, 50] on icon "Edit" at bounding box center [147, 52] width 9 height 9
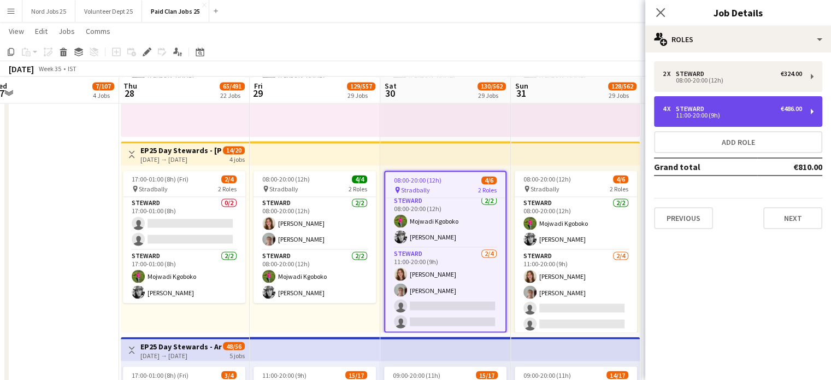
click at [691, 112] on div "11:00-20:00 (9h)" at bounding box center [731, 114] width 139 height 5
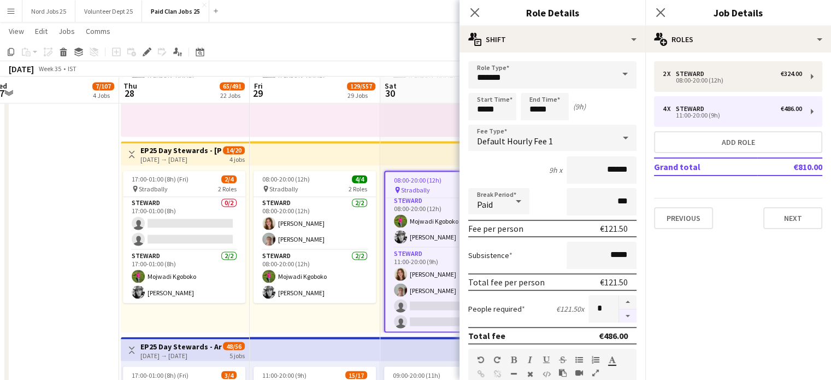
click at [619, 316] on button "button" at bounding box center [627, 316] width 17 height 14
type input "*"
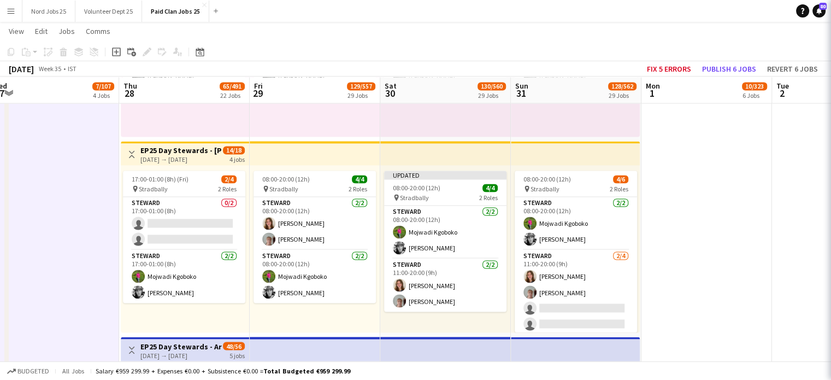
scroll to position [0, 0]
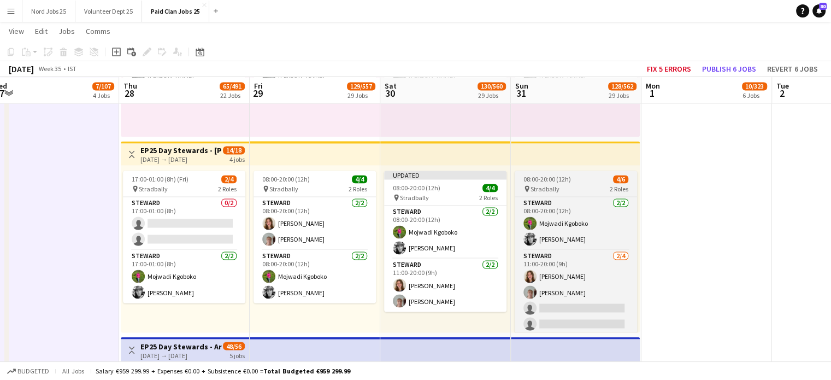
click at [566, 187] on div "pin Stradbally 2 Roles" at bounding box center [575, 188] width 122 height 9
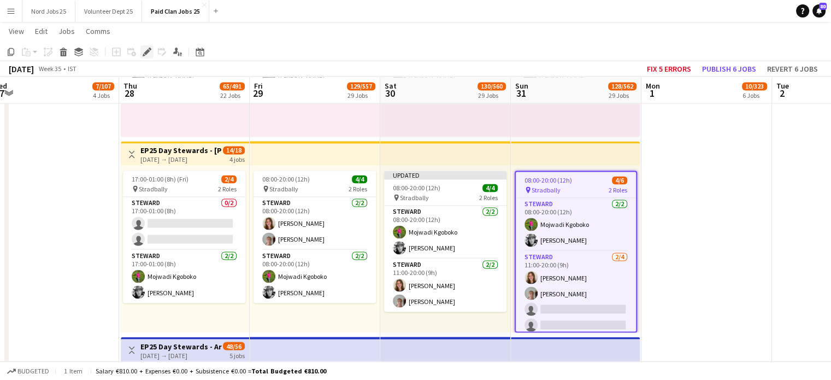
click at [147, 52] on icon at bounding box center [147, 52] width 6 height 6
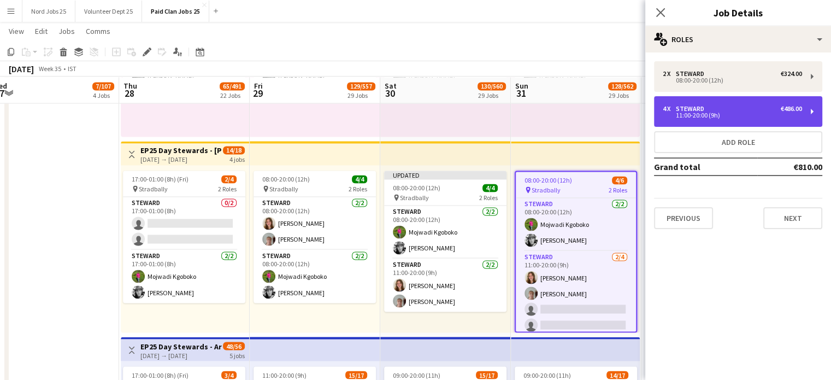
click at [713, 112] on div "11:00-20:00 (9h)" at bounding box center [731, 114] width 139 height 5
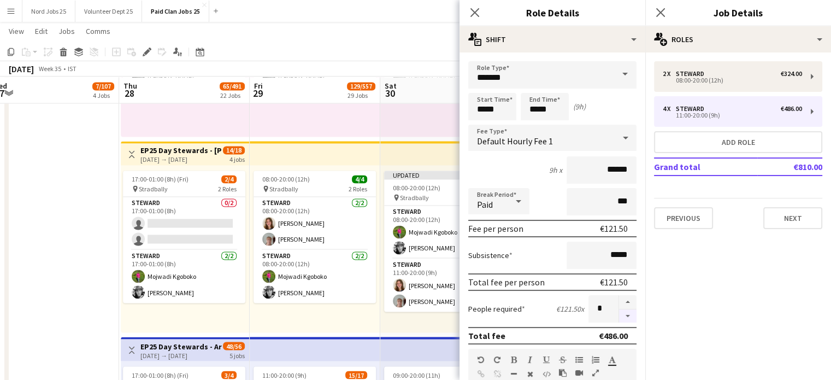
click at [620, 316] on button "button" at bounding box center [627, 316] width 17 height 14
type input "*"
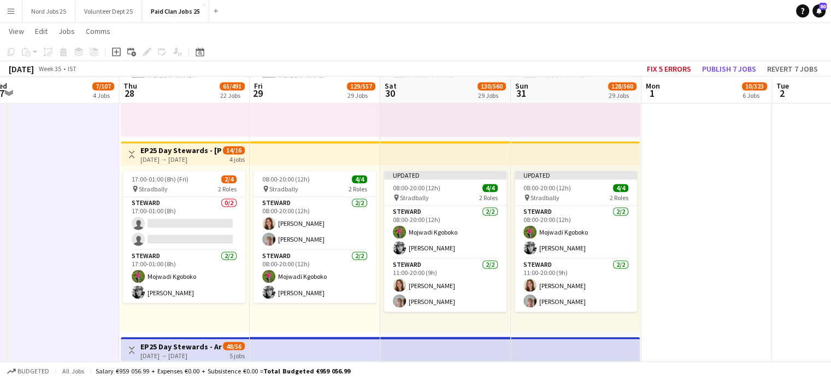
click at [415, 147] on app-top-bar at bounding box center [445, 153] width 131 height 24
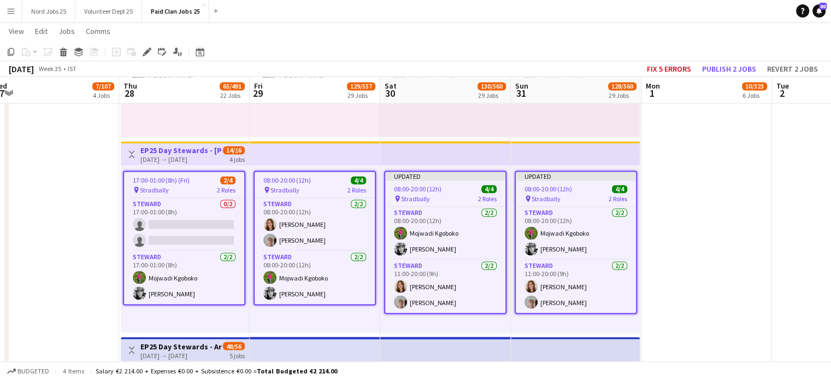
click at [576, 152] on app-top-bar at bounding box center [575, 153] width 129 height 24
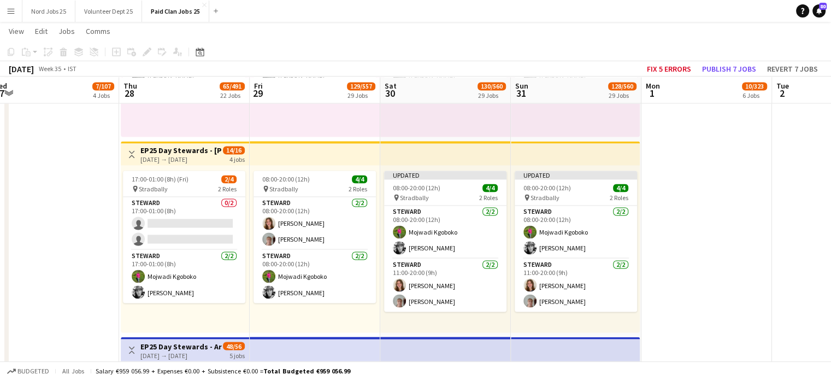
click at [609, 156] on app-top-bar at bounding box center [575, 153] width 129 height 24
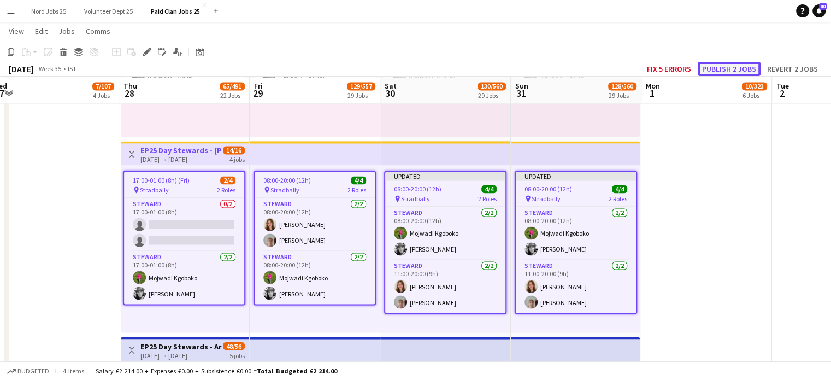
click at [706, 72] on button "Publish 2 jobs" at bounding box center [728, 69] width 63 height 14
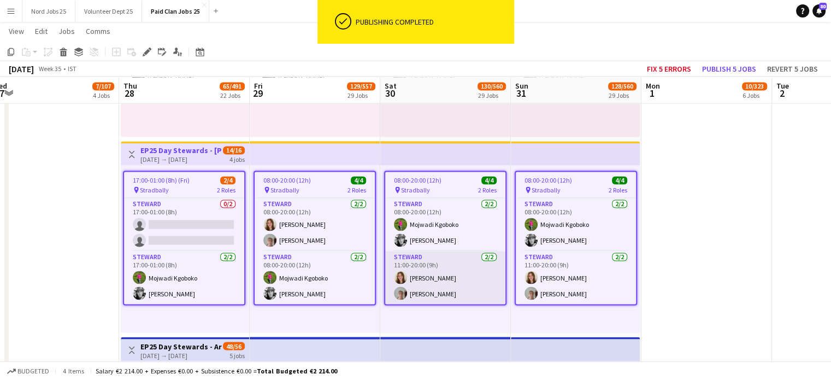
click at [439, 274] on app-card-role "Steward 2/2 11:00-20:00 (9h) Sophie O'Rourke Catriona Connolly" at bounding box center [445, 277] width 120 height 53
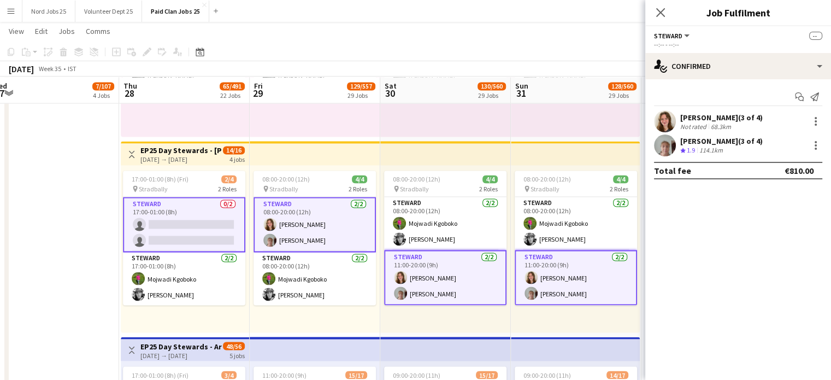
click at [461, 288] on app-card-role "Steward 2/2 11:00-20:00 (9h) Sophie O'Rourke Catriona Connolly" at bounding box center [445, 277] width 122 height 55
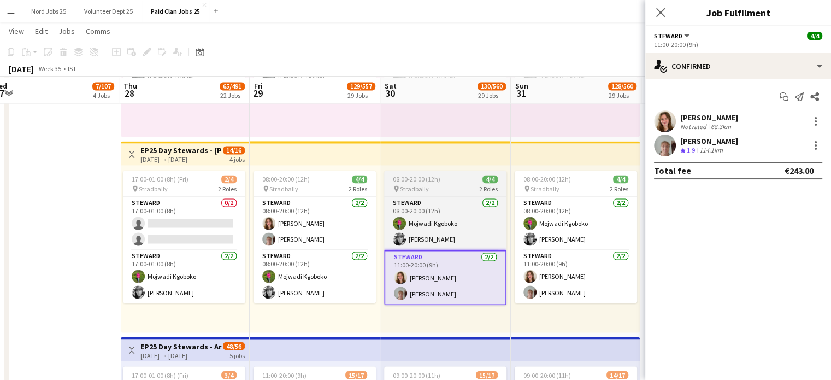
click at [426, 185] on span "Stradbally" at bounding box center [414, 189] width 29 height 8
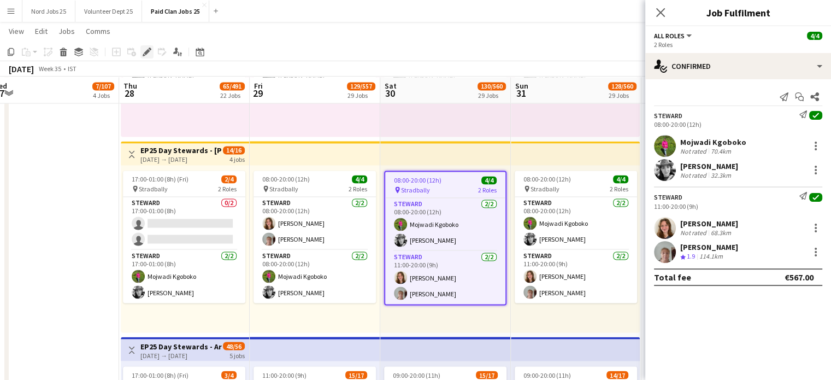
click at [149, 55] on icon "Edit" at bounding box center [147, 52] width 9 height 9
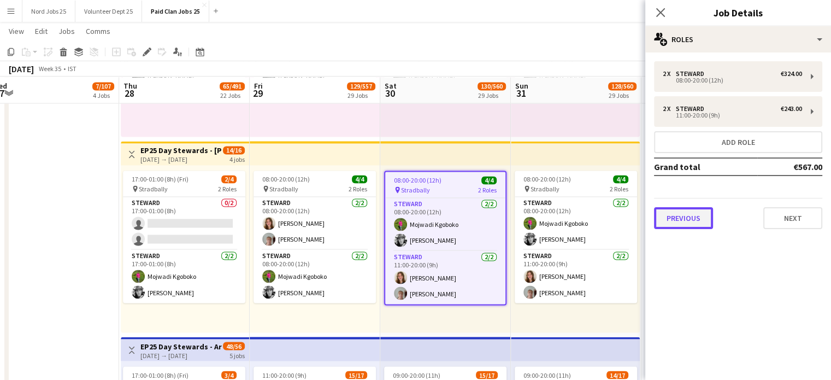
click at [691, 222] on button "Previous" at bounding box center [683, 218] width 59 height 22
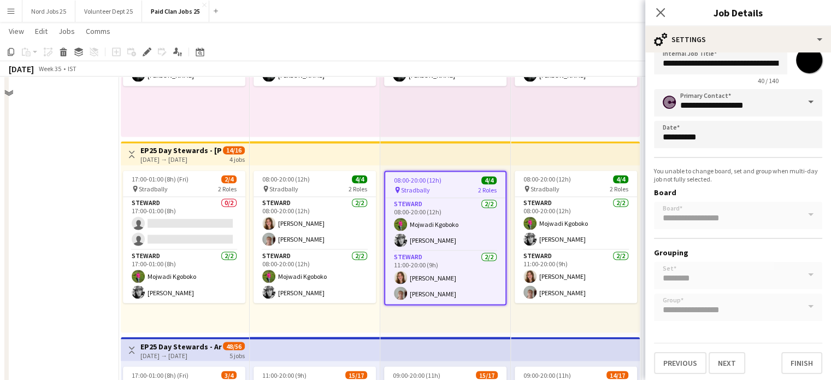
scroll to position [2255, 0]
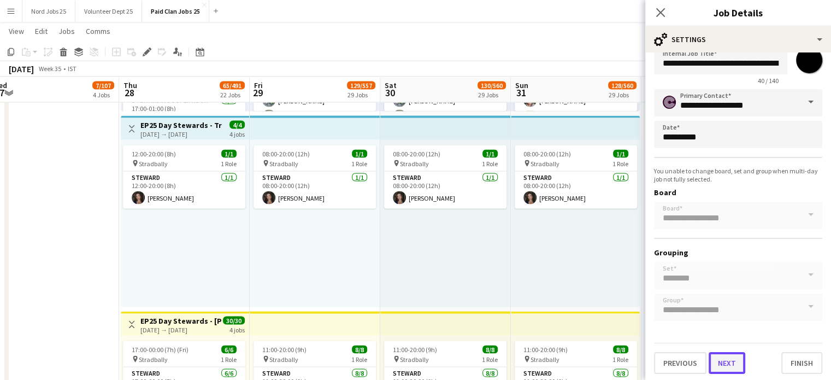
click at [734, 360] on button "Next" at bounding box center [726, 363] width 37 height 22
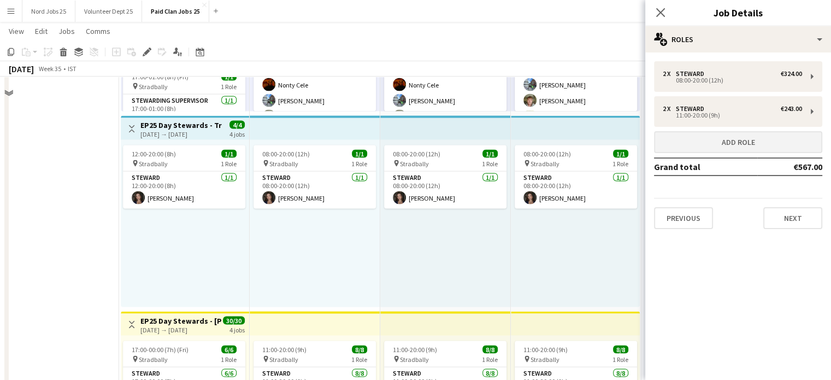
scroll to position [2011, 0]
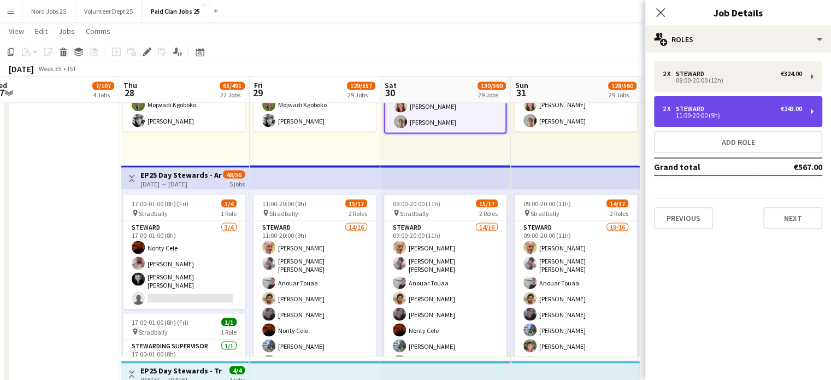
click at [739, 115] on div "11:00-20:00 (9h)" at bounding box center [731, 114] width 139 height 5
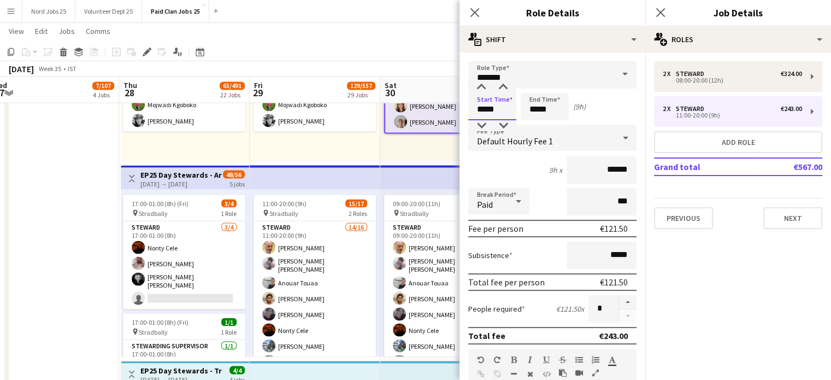
type input "*****"
click at [521, 177] on div "12h x ******" at bounding box center [552, 169] width 168 height 27
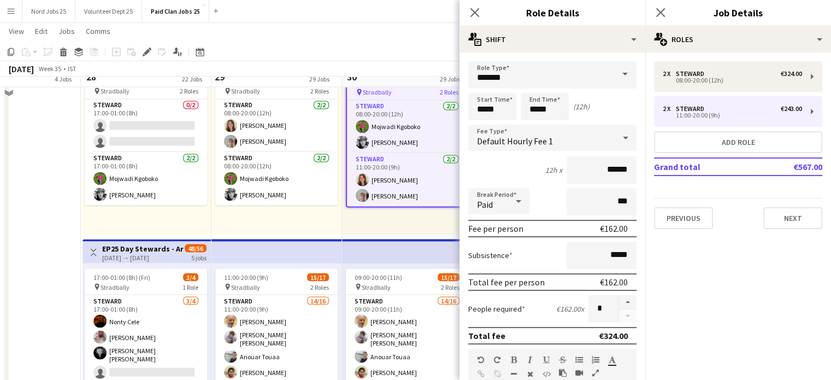
scroll to position [1855, 0]
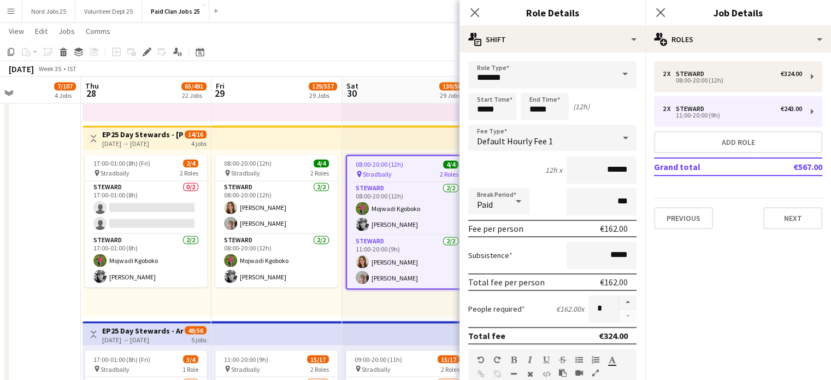
click at [413, 164] on div "08:00-20:00 (12h) 4/4" at bounding box center [407, 164] width 120 height 8
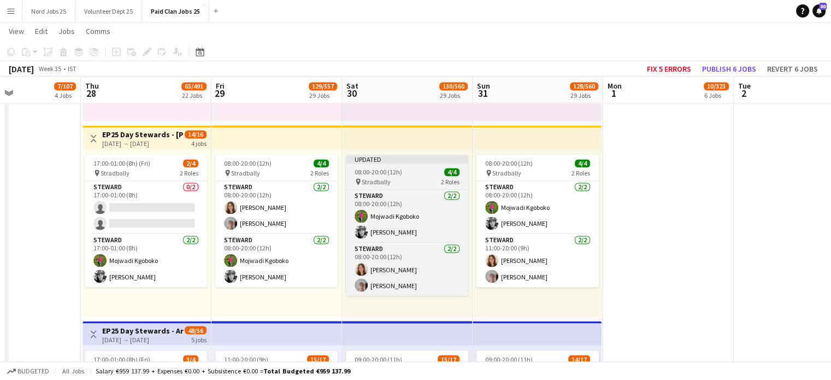
click at [388, 165] on app-job-card "Updated 08:00-20:00 (12h) 4/4 pin Stradbally 2 Roles Steward 2/2 08:00-20:00 (1…" at bounding box center [407, 225] width 122 height 141
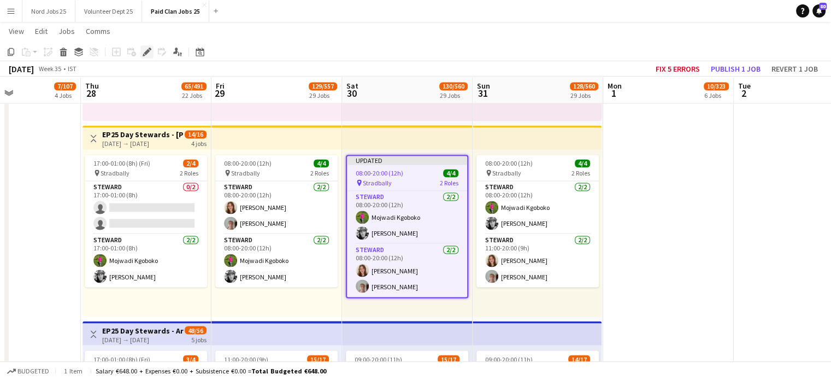
click at [149, 48] on icon "Edit" at bounding box center [147, 52] width 9 height 9
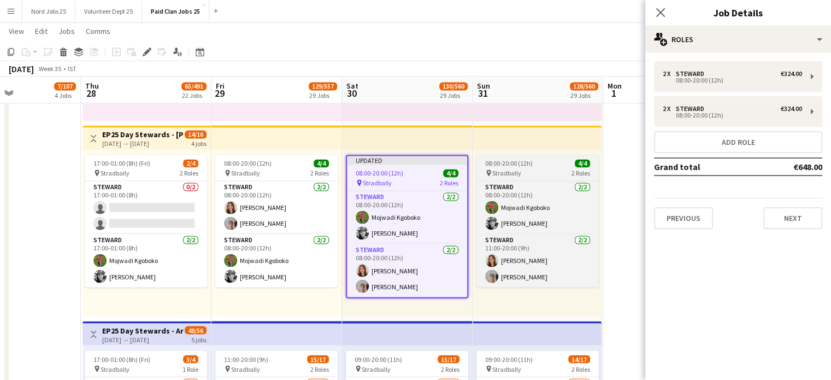
click at [550, 176] on div "pin Stradbally 2 Roles" at bounding box center [537, 172] width 122 height 9
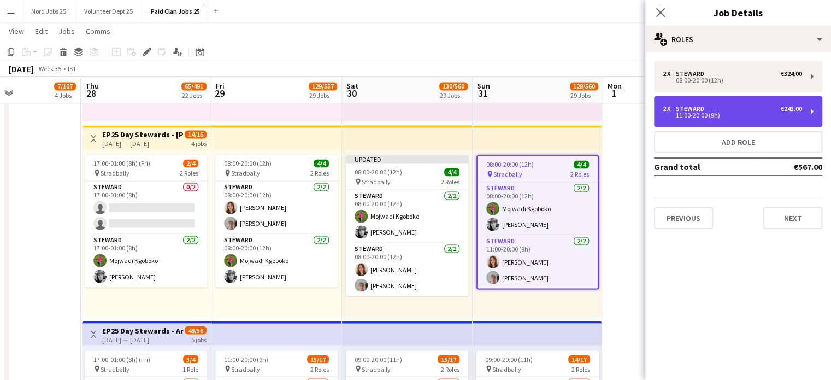
click at [724, 105] on div "2 x Steward €243.00" at bounding box center [731, 109] width 139 height 8
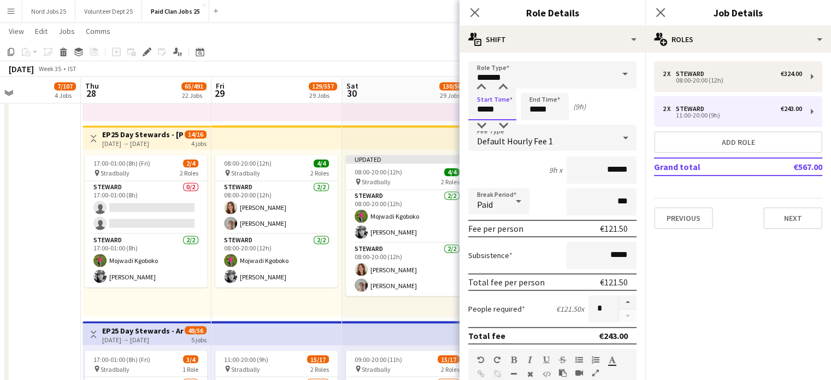
drag, startPoint x: 485, startPoint y: 107, endPoint x: 461, endPoint y: 109, distance: 23.5
click at [461, 109] on form "**********" at bounding box center [552, 356] width 186 height 591
type input "*****"
click at [269, 149] on div "08:00-20:00 (12h) 4/4 pin Stradbally 2 Roles Steward 2/2 08:00-20:00 (12h) Soph…" at bounding box center [276, 232] width 131 height 167
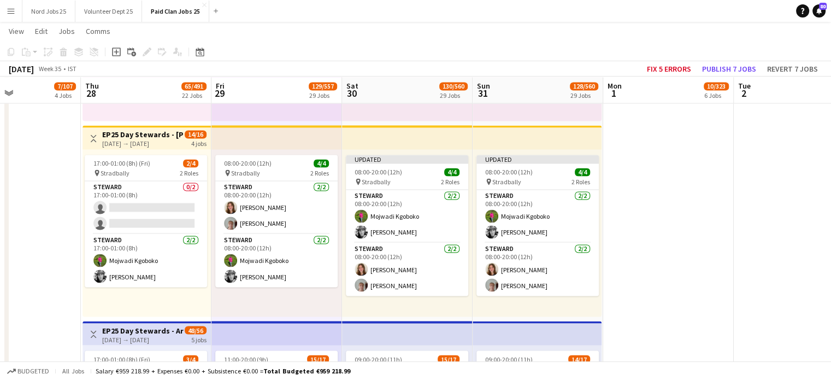
click at [419, 139] on app-top-bar at bounding box center [407, 137] width 131 height 24
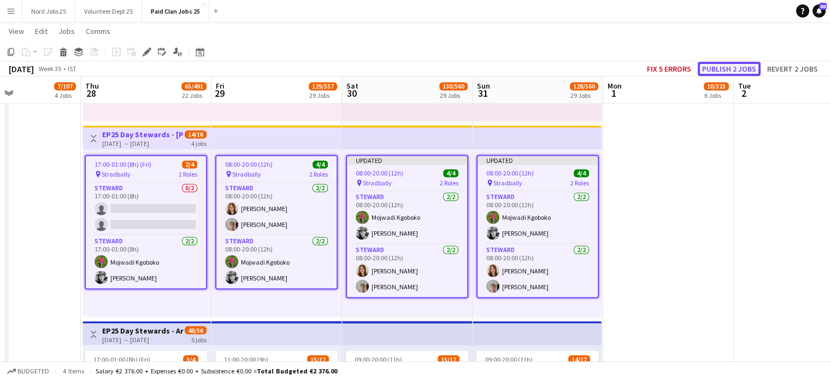
click at [715, 72] on button "Publish 2 jobs" at bounding box center [728, 69] width 63 height 14
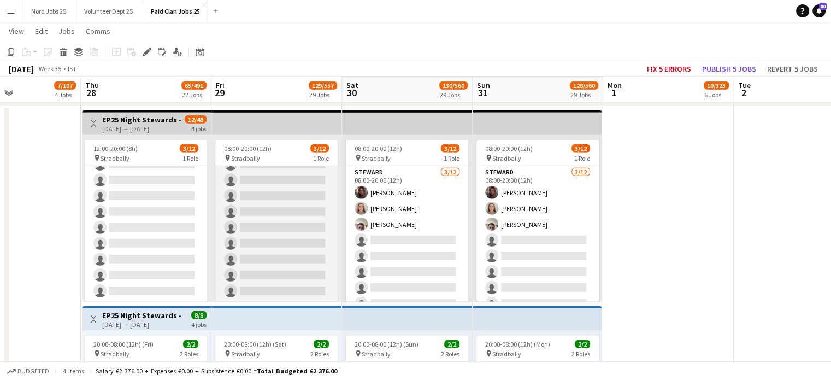
scroll to position [0, 0]
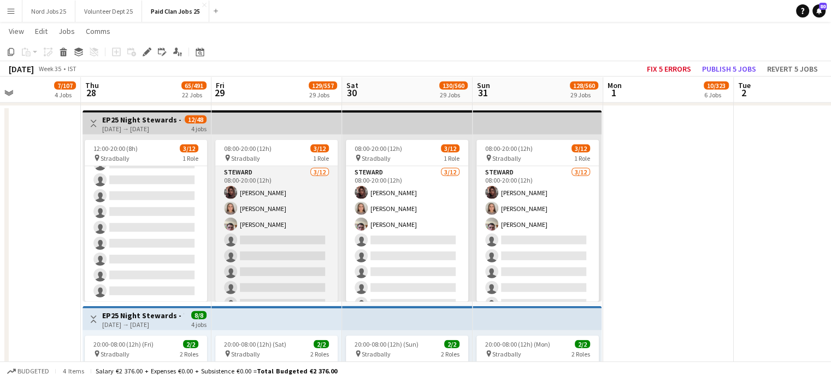
click at [274, 247] on app-card-role "Steward 3/12 08:00-20:00 (12h) Tania Ncube Cara Finn Edward Fitzgerald single-n…" at bounding box center [276, 271] width 122 height 211
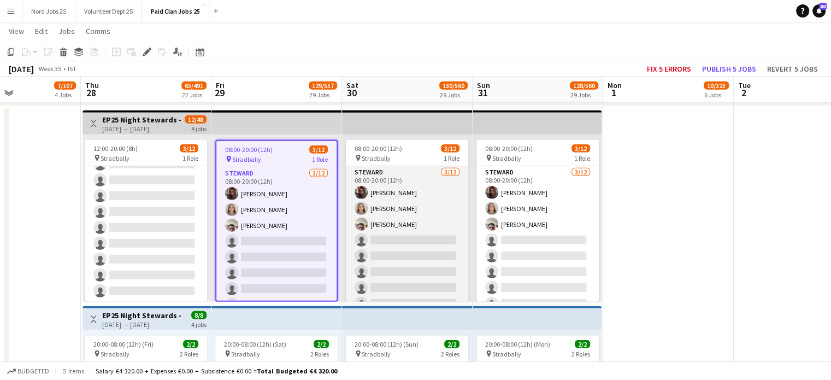
click at [400, 251] on app-card-role "Steward 3/12 08:00-20:00 (12h) Tania Ncube Cara Finn Edward Fitzgerald single-n…" at bounding box center [407, 271] width 122 height 211
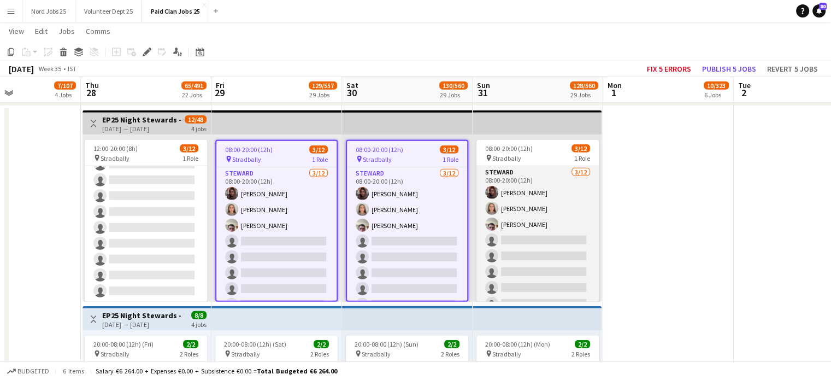
click at [505, 248] on app-card-role "Steward 3/12 08:00-20:00 (12h) Tania Ncube Cara Finn Edward Fitzgerald single-n…" at bounding box center [537, 271] width 122 height 211
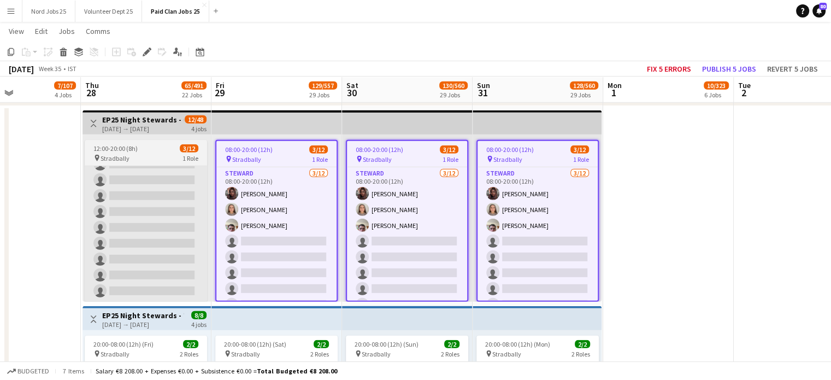
click at [170, 198] on app-card-role "Steward 3/12 12:00-20:00 (8h) Tania Ncube Cara Finn Edward Fitzgerald single-ne…" at bounding box center [146, 195] width 122 height 211
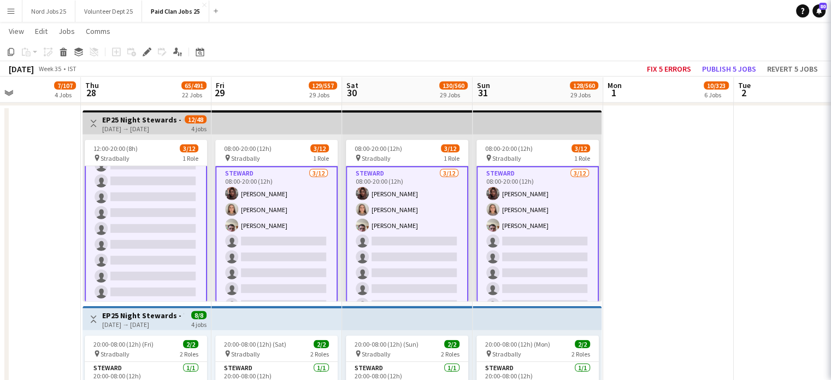
click at [289, 209] on app-card-role "Steward 3/12 08:00-20:00 (12h) Tania Ncube Cara Finn Edward Fitzgerald single-n…" at bounding box center [276, 273] width 122 height 214
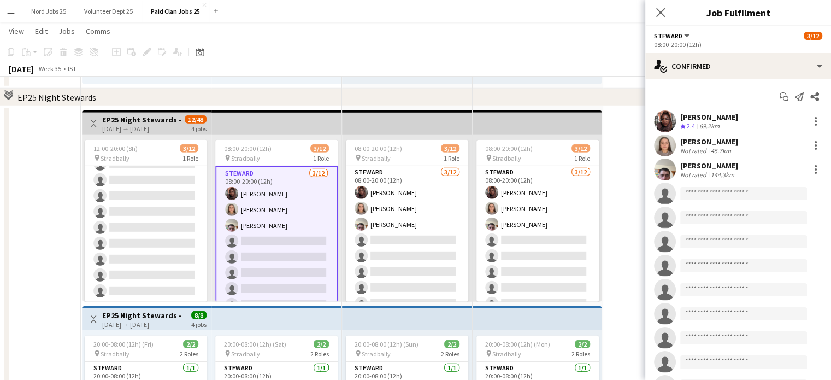
scroll to position [4318, 0]
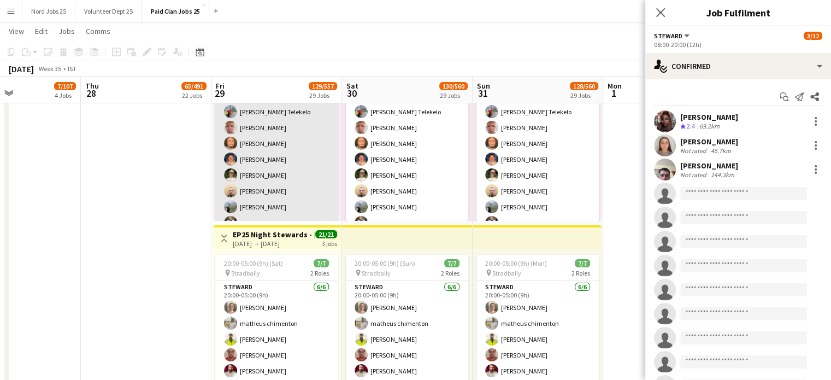
click at [299, 131] on app-card-role "Steward 8/8 20:00-05:00 (9h) Nancy Oratile Telekelo Sean Burke Meluleki Mdluli …" at bounding box center [276, 159] width 122 height 148
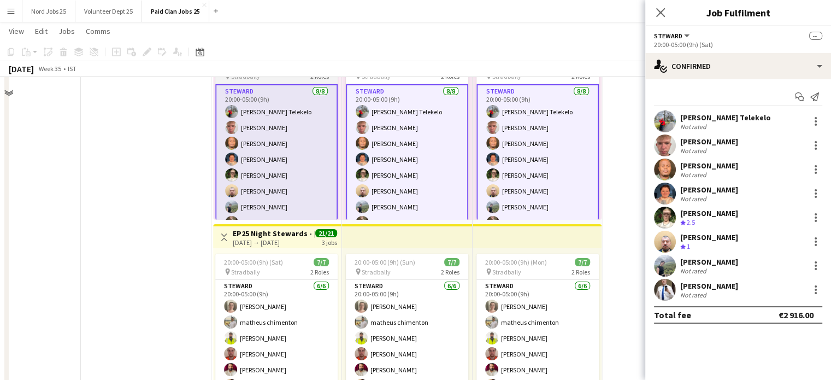
scroll to position [4227, 0]
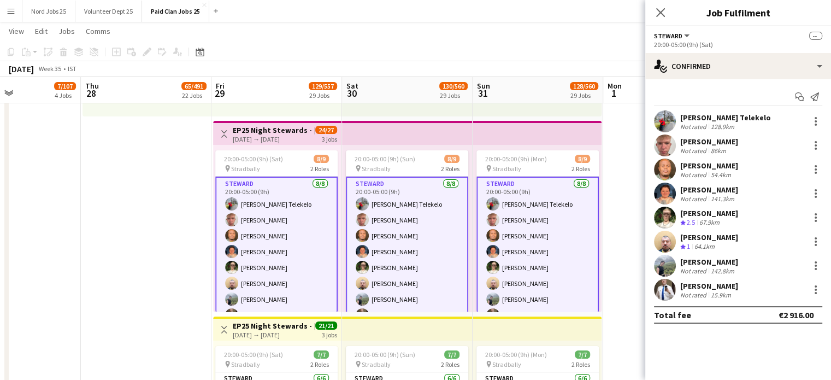
click at [295, 139] on div "[DATE] → [DATE]" at bounding box center [273, 139] width 81 height 8
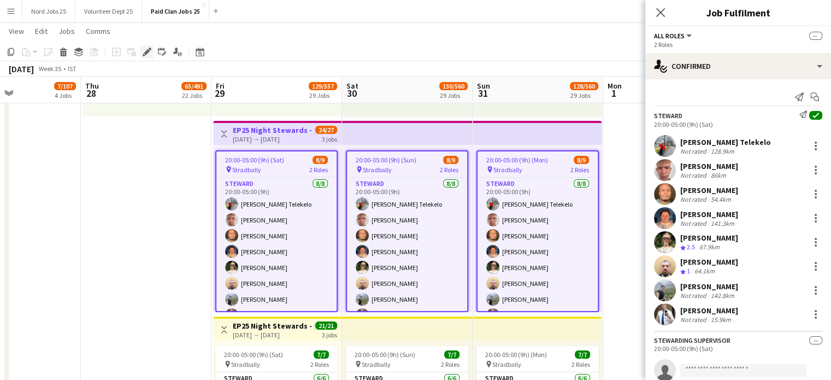
click at [150, 57] on div "Edit" at bounding box center [146, 51] width 13 height 13
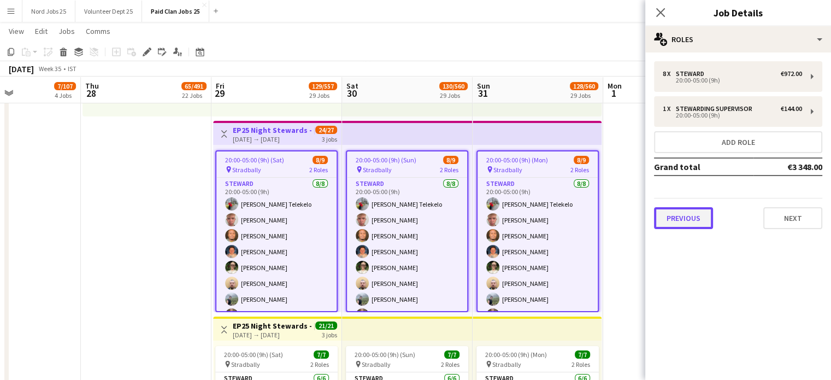
click at [697, 217] on button "Previous" at bounding box center [683, 218] width 59 height 22
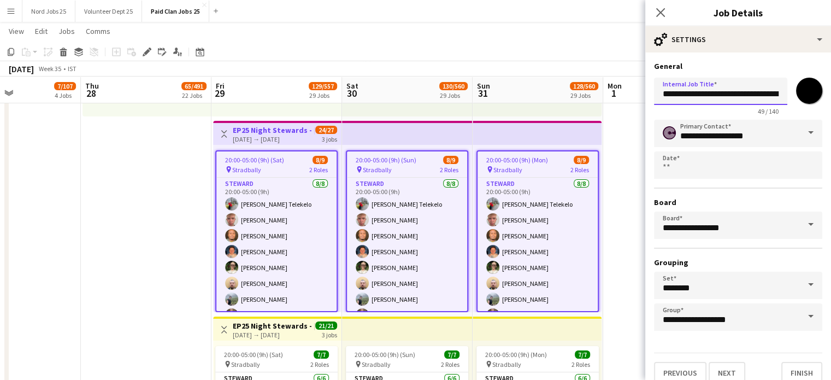
drag, startPoint x: 738, startPoint y: 93, endPoint x: 838, endPoint y: 100, distance: 100.7
click at [756, 99] on input "**********" at bounding box center [720, 91] width 133 height 27
drag, startPoint x: 751, startPoint y: 96, endPoint x: 838, endPoint y: 89, distance: 86.5
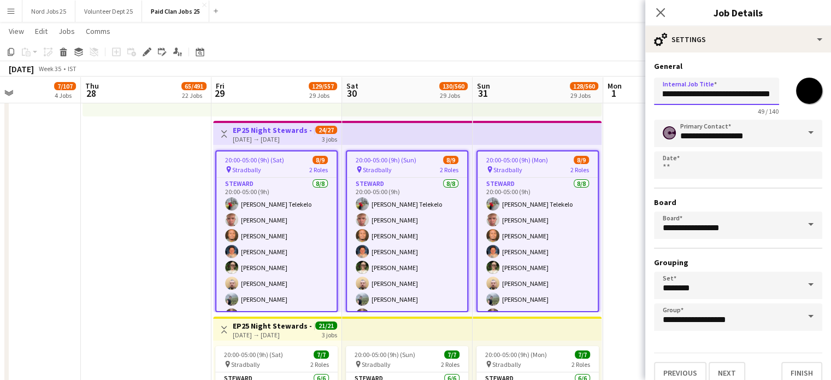
scroll to position [0, 77]
click at [723, 367] on button "Next" at bounding box center [726, 373] width 37 height 22
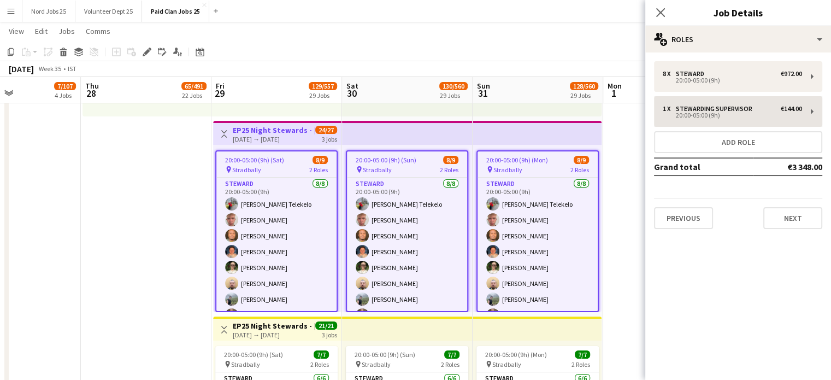
scroll to position [0, 0]
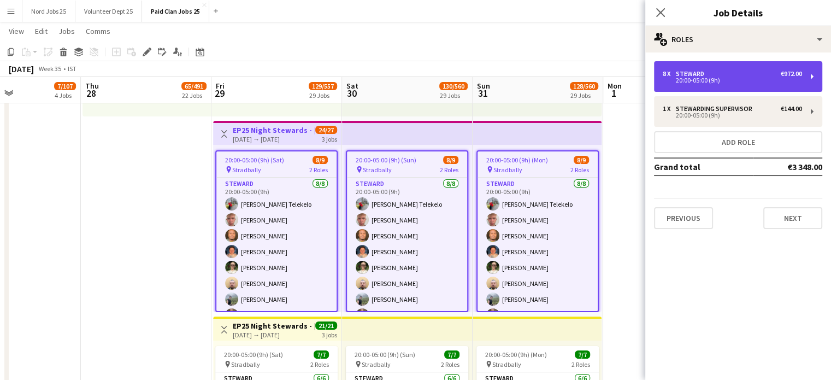
click at [730, 82] on div "20:00-05:00 (9h)" at bounding box center [731, 80] width 139 height 5
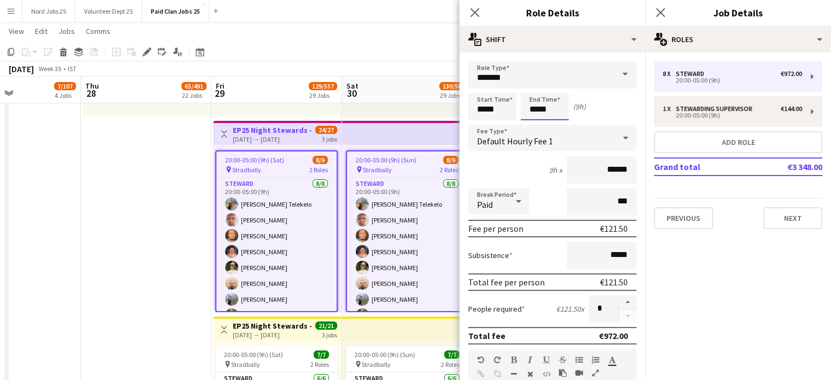
click at [536, 105] on input "*****" at bounding box center [544, 106] width 48 height 27
type input "*****"
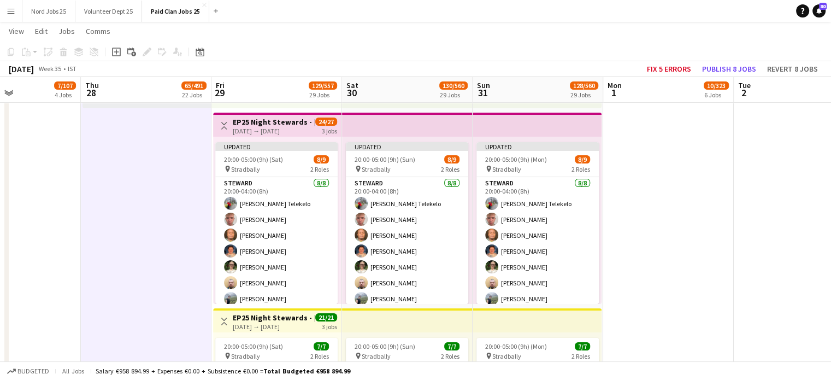
click at [410, 129] on app-top-bar at bounding box center [407, 124] width 131 height 24
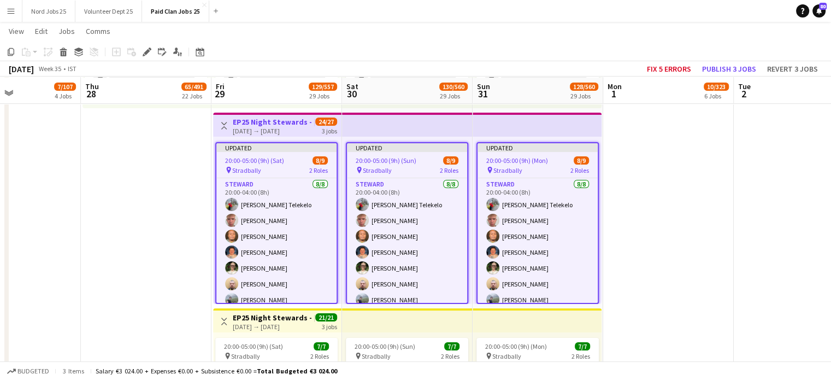
scroll to position [4236, 0]
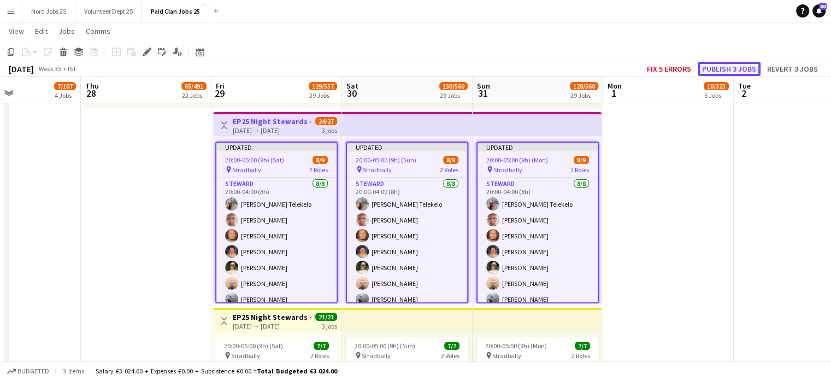
click at [720, 72] on button "Publish 3 jobs" at bounding box center [728, 69] width 63 height 14
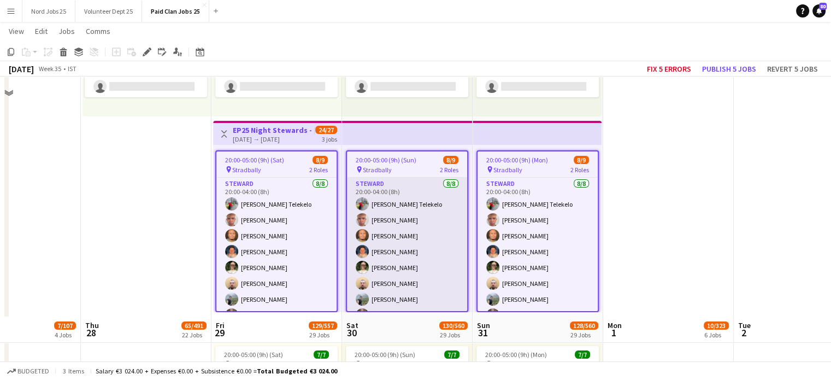
scroll to position [4467, 0]
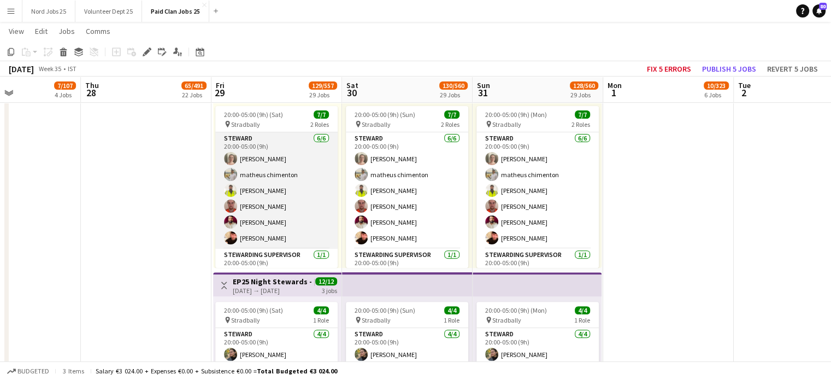
click at [298, 196] on app-card-role "Steward 6/6 20:00-05:00 (9h) Ella Kearney matheus chimenton Leela Vakacharla Ta…" at bounding box center [276, 190] width 122 height 116
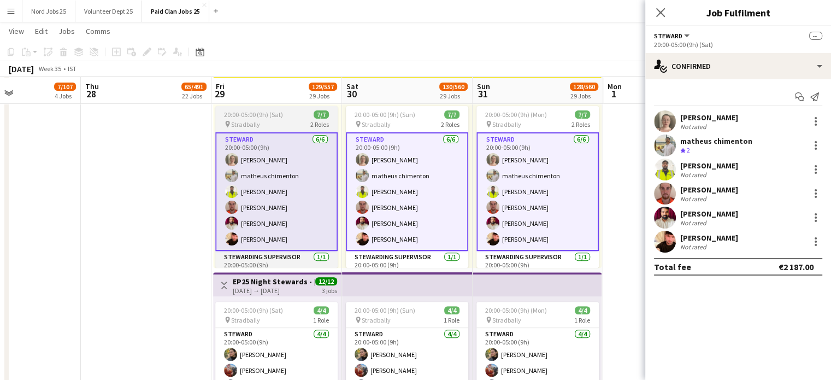
scroll to position [4468, 0]
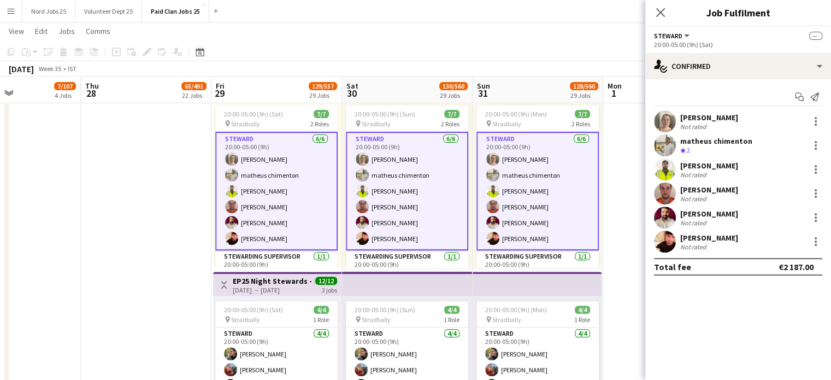
click at [279, 113] on span "20:00-05:00 (9h) (Sat)" at bounding box center [253, 114] width 59 height 8
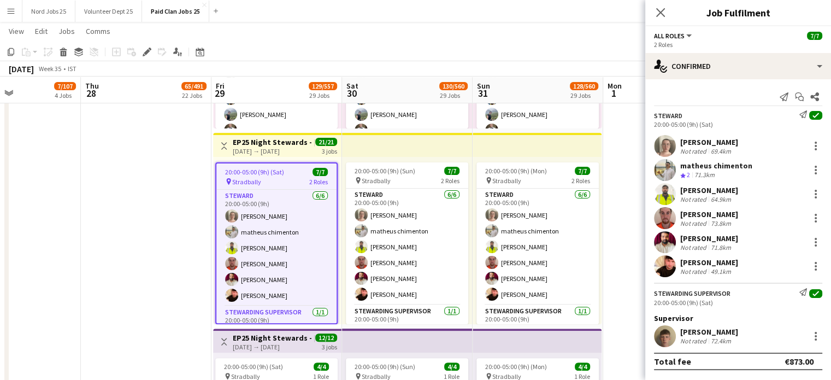
click at [416, 139] on app-top-bar at bounding box center [407, 145] width 131 height 24
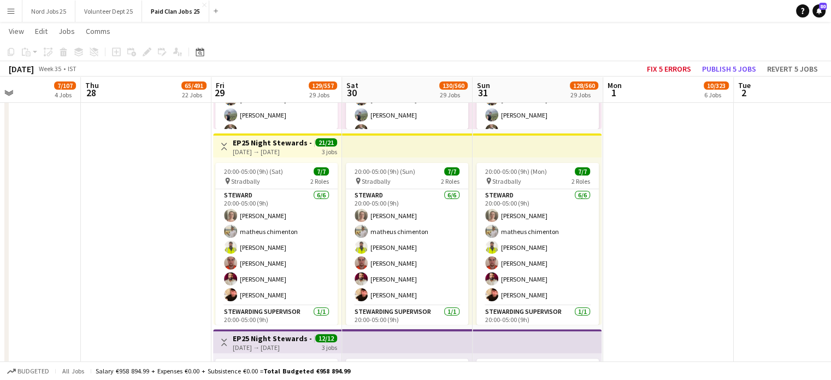
click at [409, 151] on app-top-bar at bounding box center [407, 145] width 131 height 24
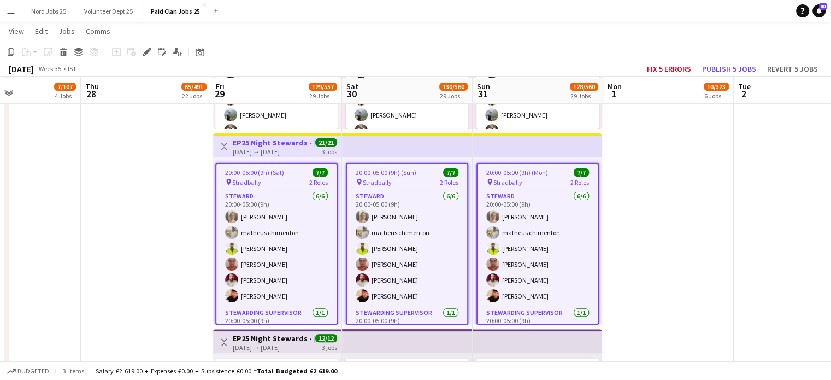
scroll to position [4411, 0]
click at [148, 54] on icon "Edit" at bounding box center [147, 52] width 9 height 9
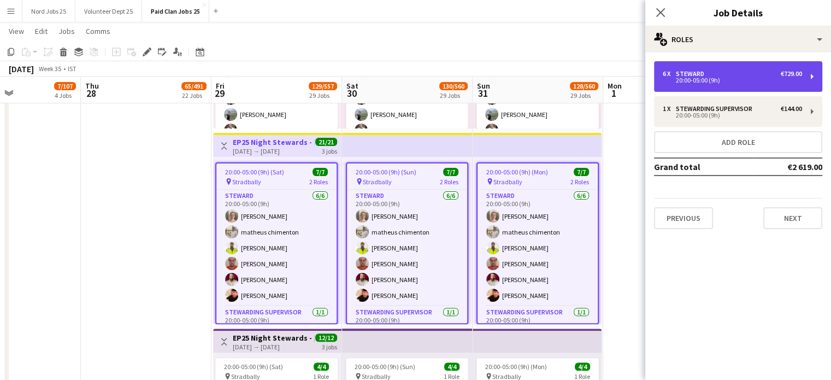
click at [715, 78] on div "20:00-05:00 (9h)" at bounding box center [731, 80] width 139 height 5
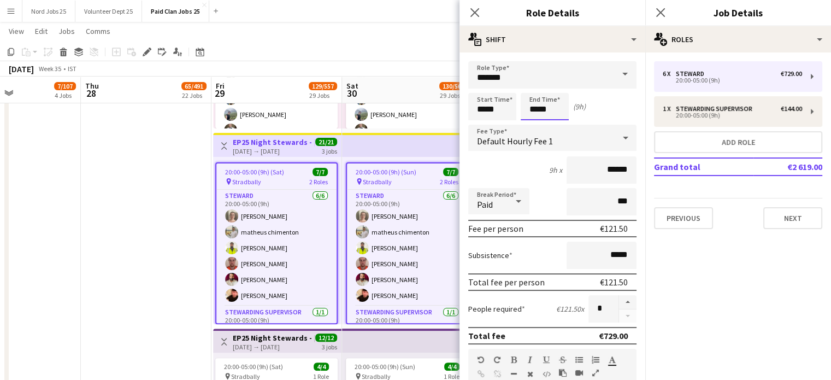
click at [535, 109] on input "*****" at bounding box center [544, 106] width 48 height 27
type input "*****"
click at [167, 186] on app-date-cell "Toggle View EP25 Night Stewards - COVER 28-08-2025 → 31-08-2025 12/48 4 jobs 12…" at bounding box center [146, 228] width 131 height 2546
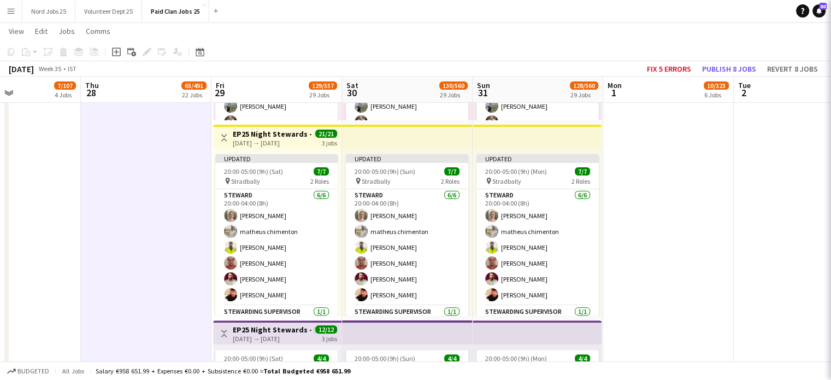
click at [349, 151] on div "Updated 20:00-05:00 (9h) (Sun) 7/7 pin Stradbally 2 Roles Steward 6/6 20:00-04:…" at bounding box center [407, 232] width 131 height 167
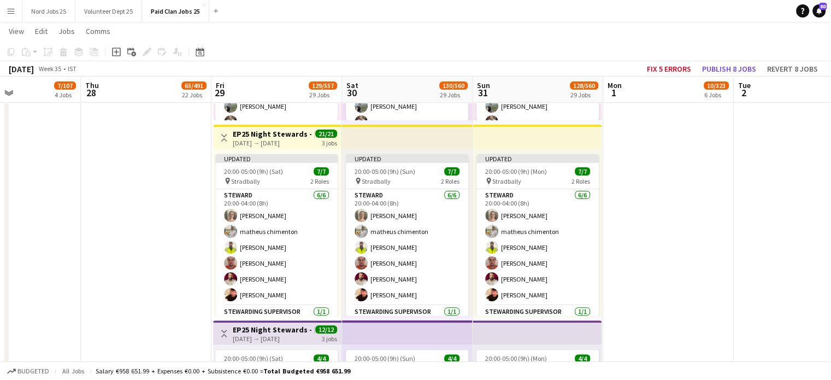
click at [374, 143] on app-top-bar at bounding box center [407, 137] width 131 height 24
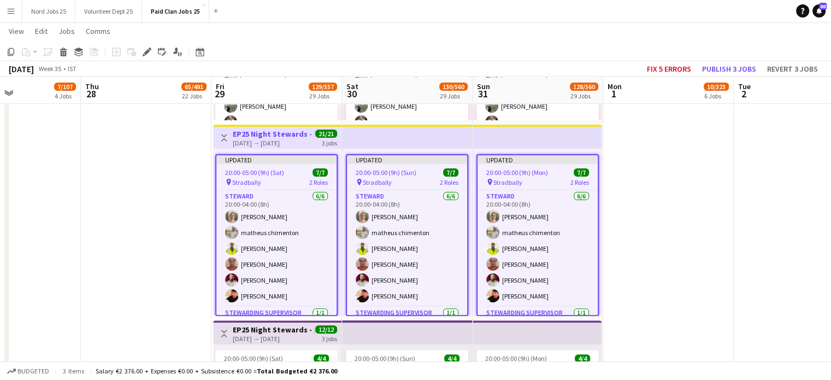
scroll to position [4420, 0]
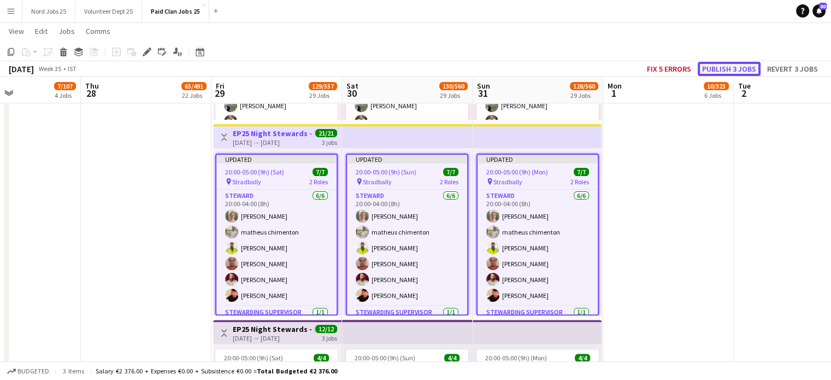
click at [730, 70] on button "Publish 3 jobs" at bounding box center [728, 69] width 63 height 14
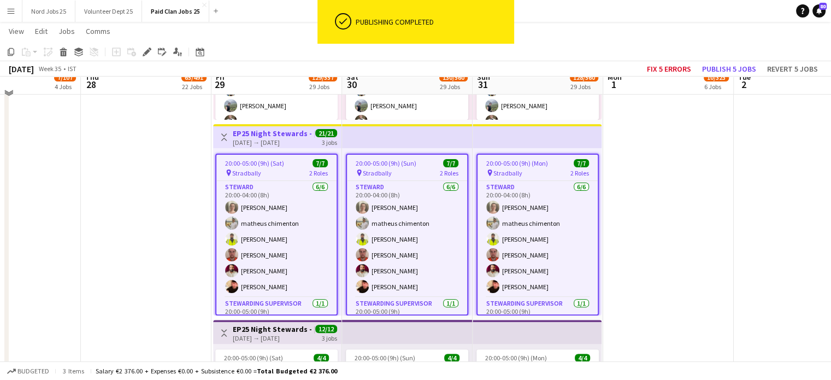
scroll to position [4411, 0]
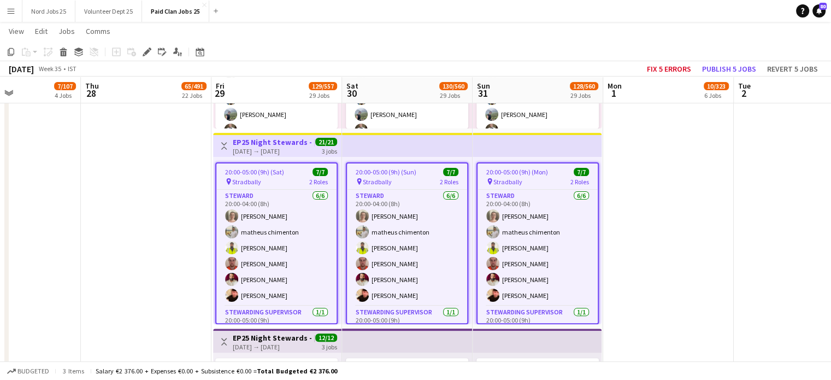
click at [284, 152] on div "[DATE] → [DATE]" at bounding box center [273, 151] width 81 height 8
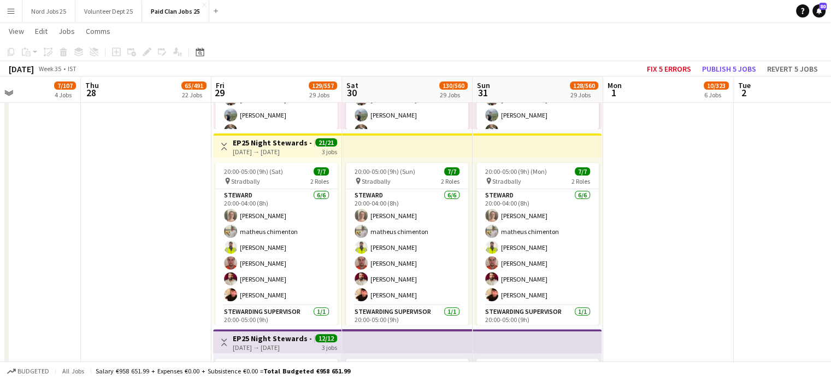
click at [306, 148] on div "[DATE] → [DATE]" at bounding box center [273, 151] width 81 height 8
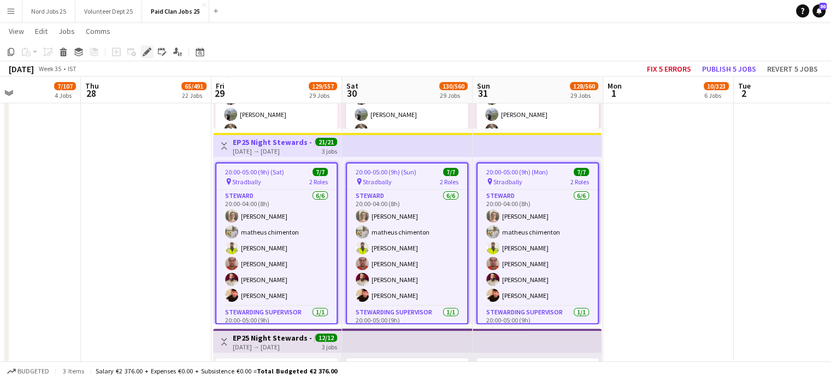
click at [151, 55] on div "Edit" at bounding box center [146, 51] width 13 height 13
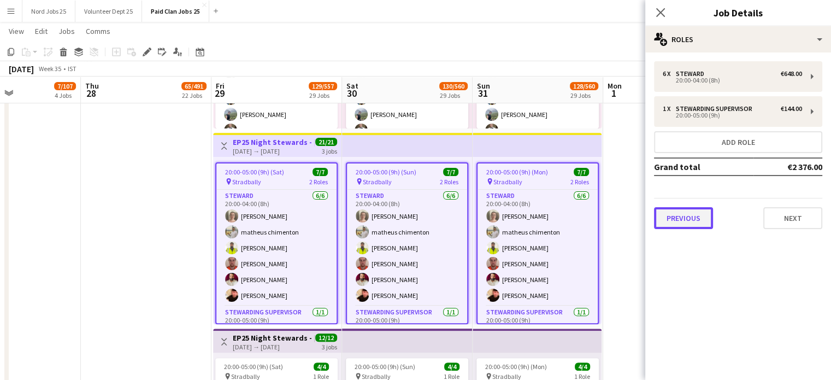
click at [697, 209] on button "Previous" at bounding box center [683, 218] width 59 height 22
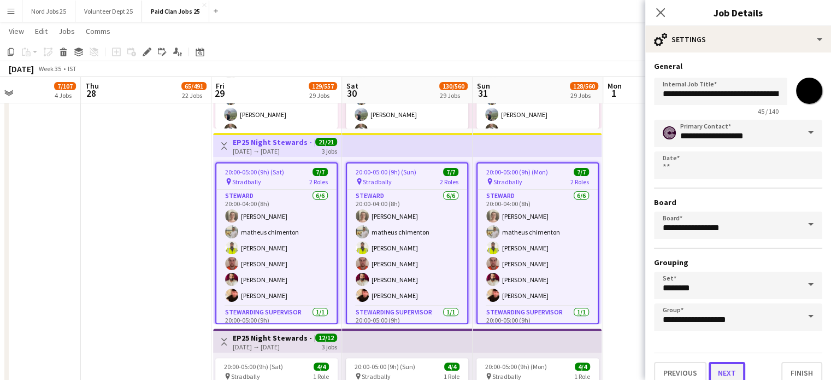
click at [734, 362] on button "Next" at bounding box center [726, 373] width 37 height 22
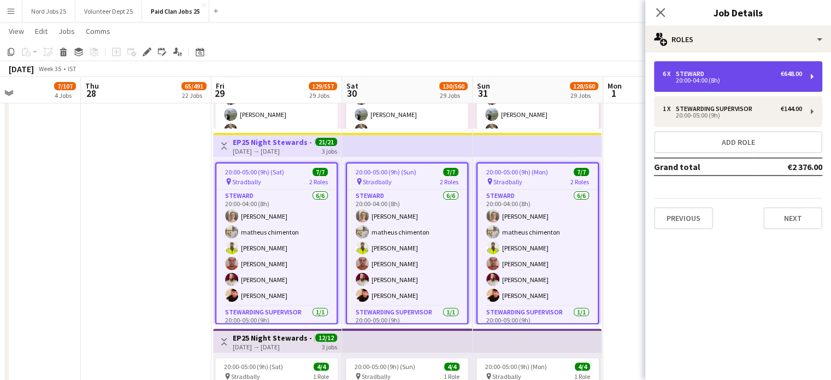
click at [711, 91] on div "6 x Steward €648.00 20:00-04:00 (8h)" at bounding box center [738, 76] width 168 height 31
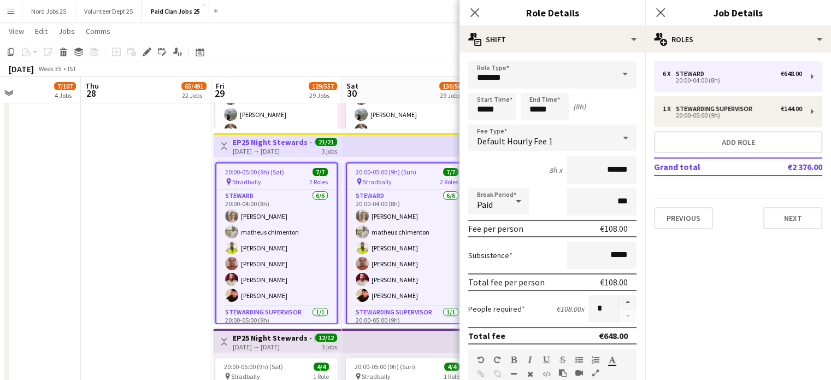
click at [338, 153] on app-top-bar "Toggle View EP25 Night Stewards - Freetown Arena Entrance 29-08-2025 → 31-08-20…" at bounding box center [277, 145] width 128 height 24
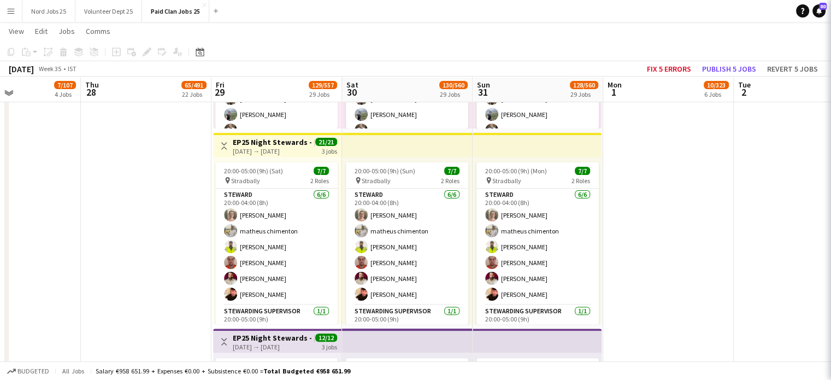
scroll to position [4410, 0]
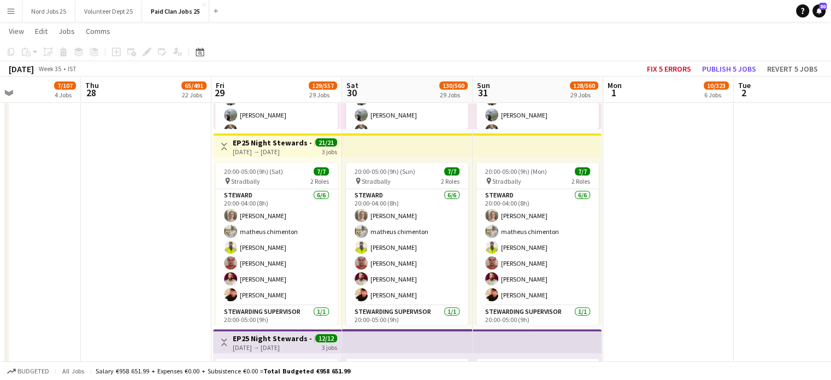
click at [376, 153] on app-top-bar at bounding box center [407, 145] width 131 height 24
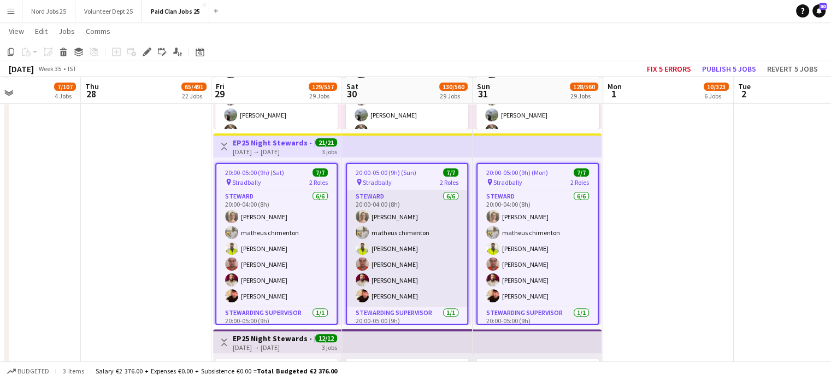
scroll to position [4411, 0]
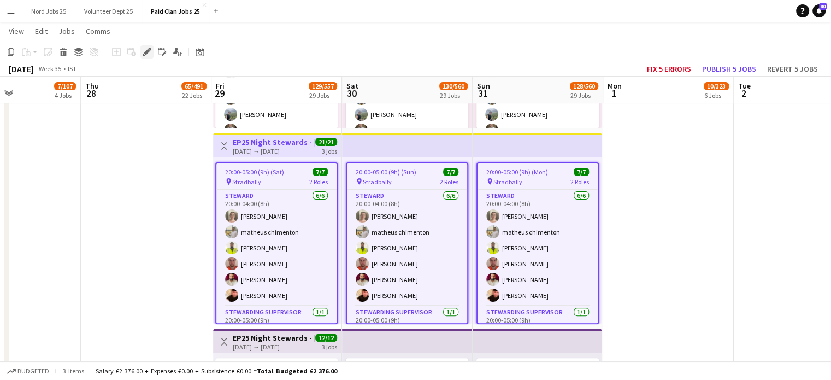
click at [144, 52] on icon "Edit" at bounding box center [147, 52] width 9 height 9
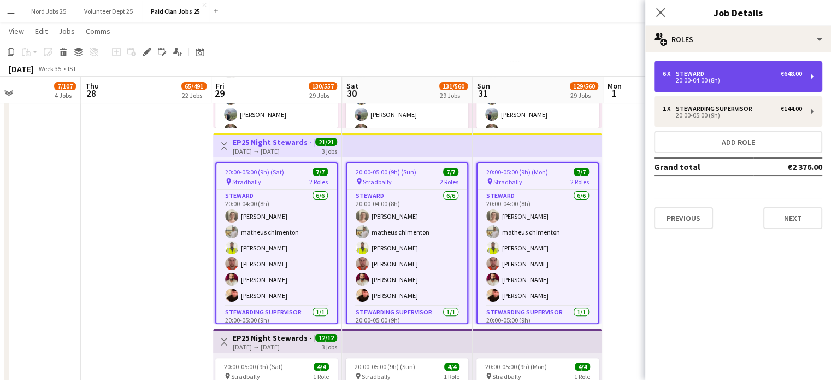
click at [700, 82] on div "20:00-04:00 (8h)" at bounding box center [731, 80] width 139 height 5
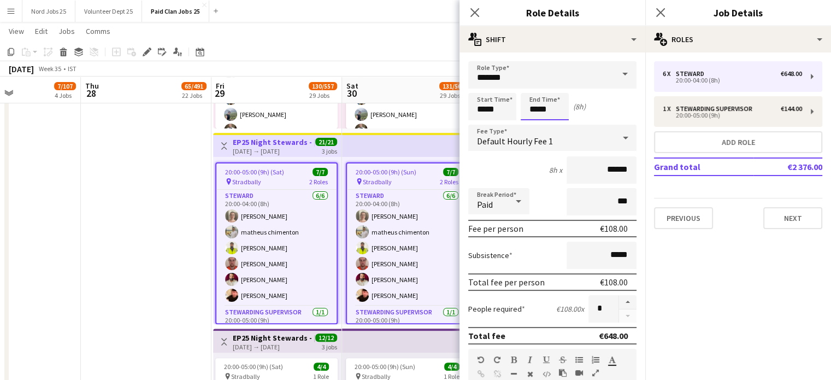
click at [537, 111] on input "*****" at bounding box center [544, 106] width 48 height 27
type input "*****"
click at [168, 185] on app-date-cell "Toggle View EP25 Night Stewards - COVER [DATE] → [DATE] 15/48 4 jobs 12:00-20:0…" at bounding box center [146, 228] width 131 height 2546
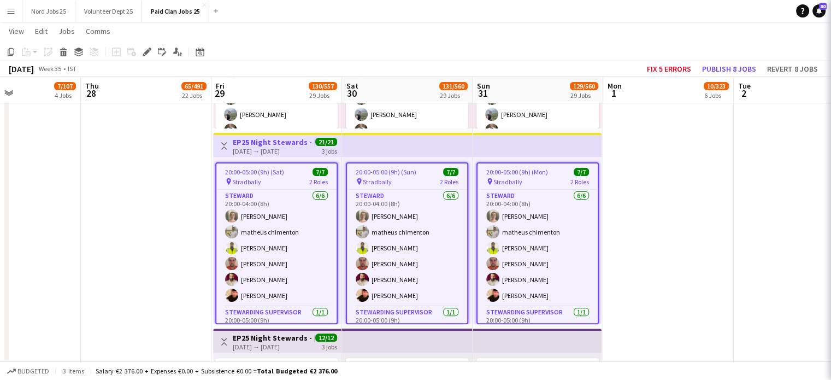
scroll to position [4410, 0]
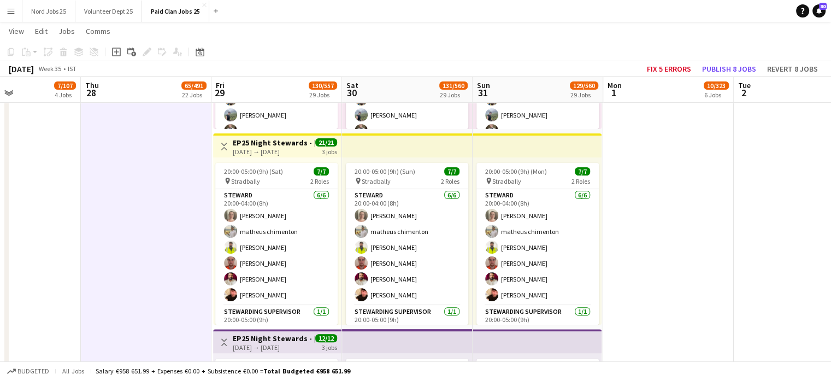
click at [303, 157] on div "20:00-05:00 (9h) (Sat) 7/7 pin Stradbally 2 Roles Steward 6/6 20:00-04:00 (8h) …" at bounding box center [277, 240] width 128 height 167
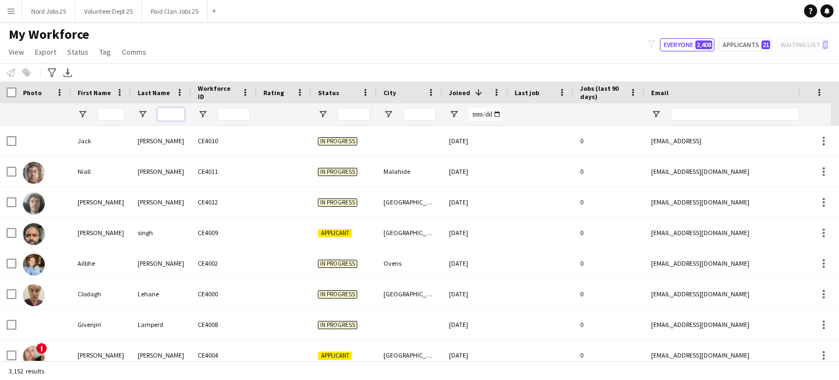
click at [170, 113] on input "Last Name Filter Input" at bounding box center [170, 114] width 27 height 13
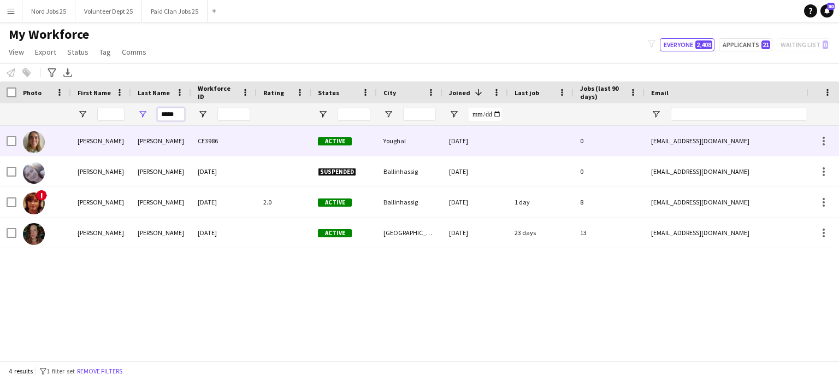
type input "*****"
click at [133, 146] on div "Hynes" at bounding box center [161, 141] width 60 height 30
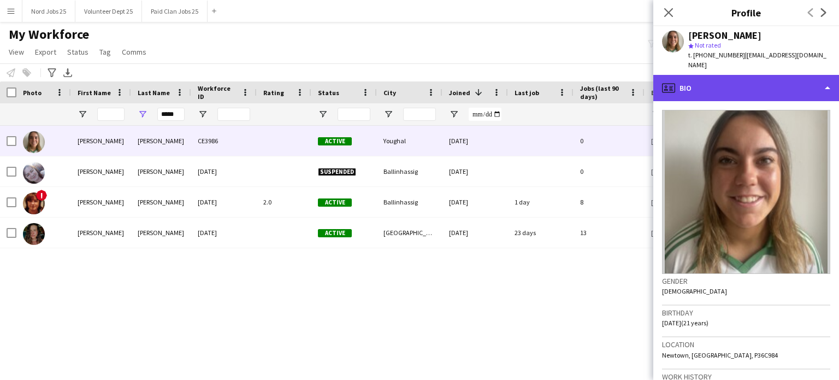
click at [766, 78] on div "profile Bio" at bounding box center [746, 88] width 186 height 26
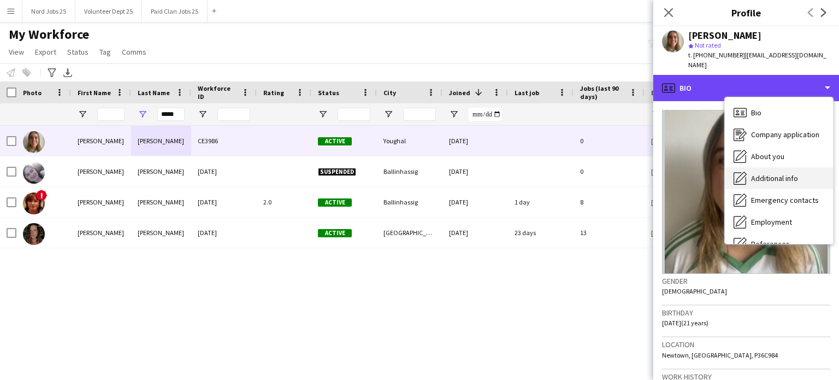
scroll to position [103, 0]
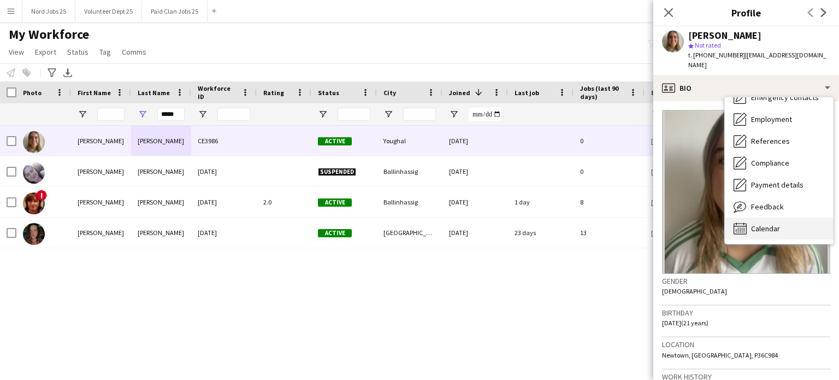
click at [768, 223] on span "Calendar" at bounding box center [765, 228] width 29 height 10
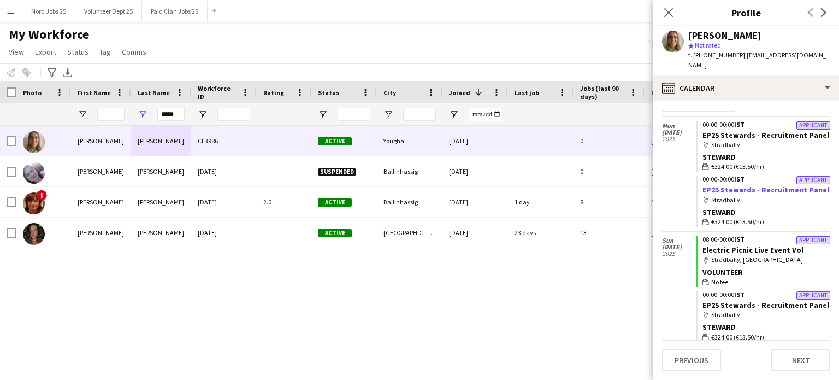
scroll to position [43, 0]
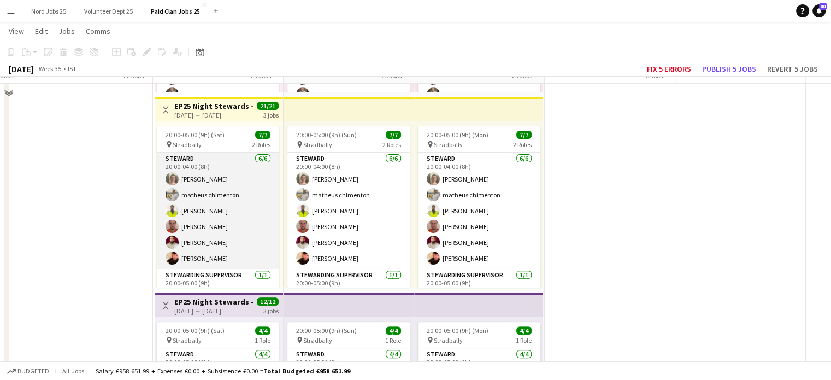
scroll to position [4428, 0]
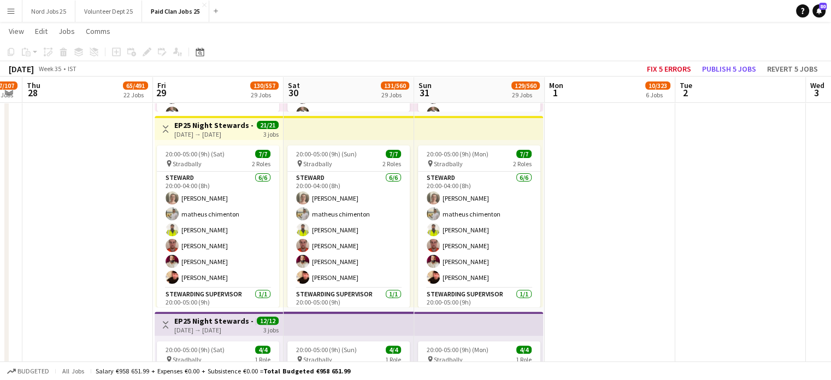
click at [234, 135] on div "[DATE] → [DATE]" at bounding box center [214, 134] width 81 height 8
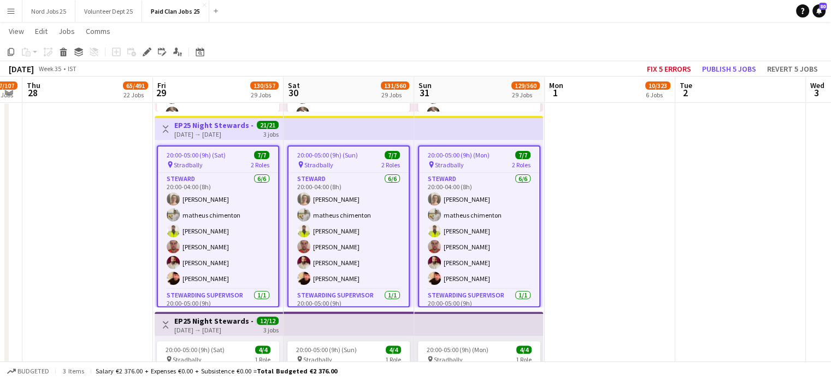
scroll to position [4428, 0]
click at [149, 54] on icon "Edit" at bounding box center [147, 52] width 9 height 9
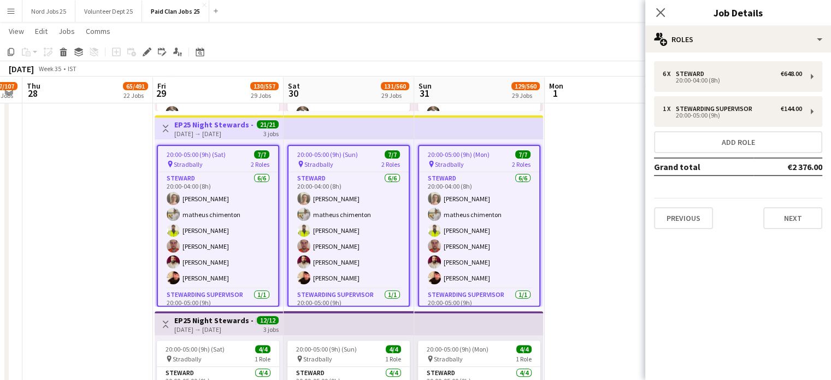
click at [100, 181] on app-date-cell "Toggle View EP25 Night Stewards - COVER [DATE] → [DATE] 15/48 4 jobs 12:00-20:0…" at bounding box center [87, 211] width 131 height 2546
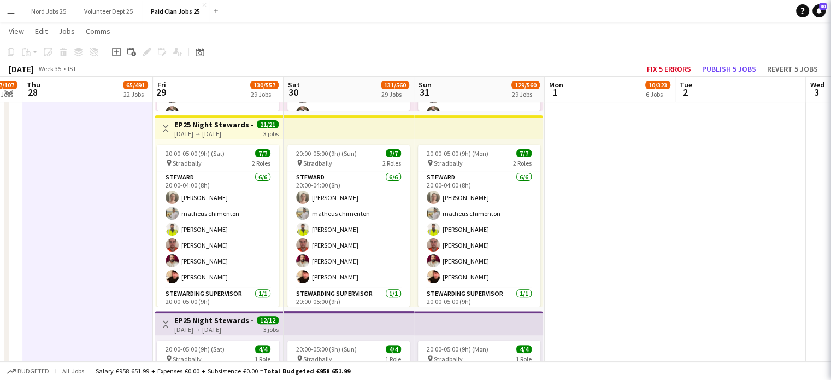
scroll to position [4428, 0]
